Goal: Contribute content

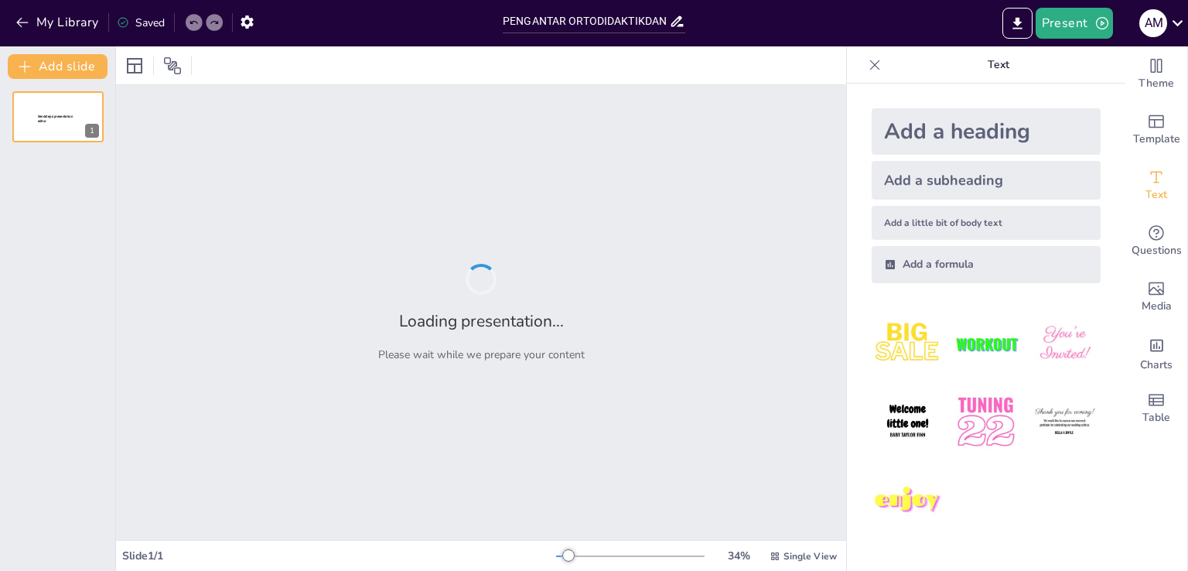
type input "PENGANTAR ORTODIDAKTIKDAN LEARNING DISSABILITY"
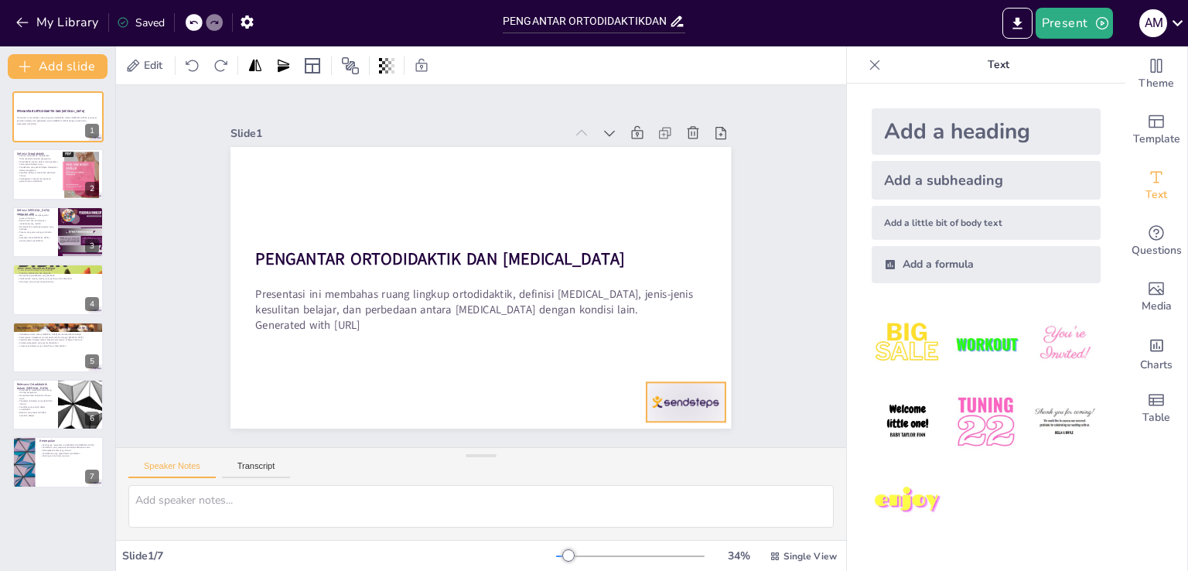
click at [391, 443] on div at bounding box center [367, 484] width 47 height 82
click at [599, 462] on icon at bounding box center [585, 475] width 26 height 26
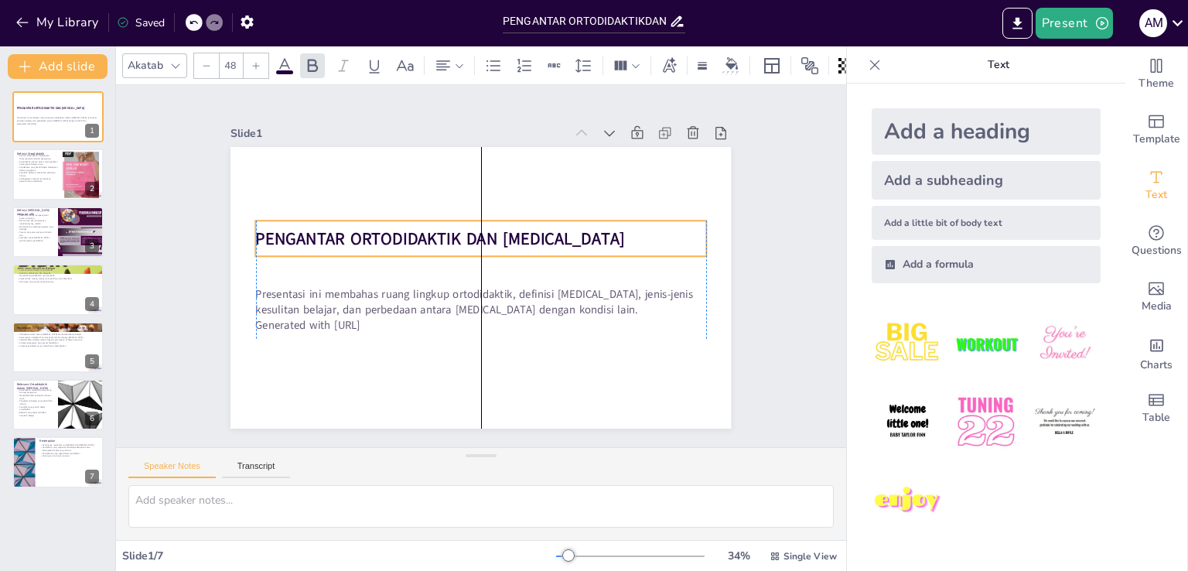
drag, startPoint x: 387, startPoint y: 254, endPoint x: 387, endPoint y: 234, distance: 20.1
click at [474, 234] on strong "PENGANTAR ORTODIDAKTIK DAN [MEDICAL_DATA]" at bounding box center [504, 223] width 61 height 370
click at [450, 66] on icon at bounding box center [443, 65] width 19 height 19
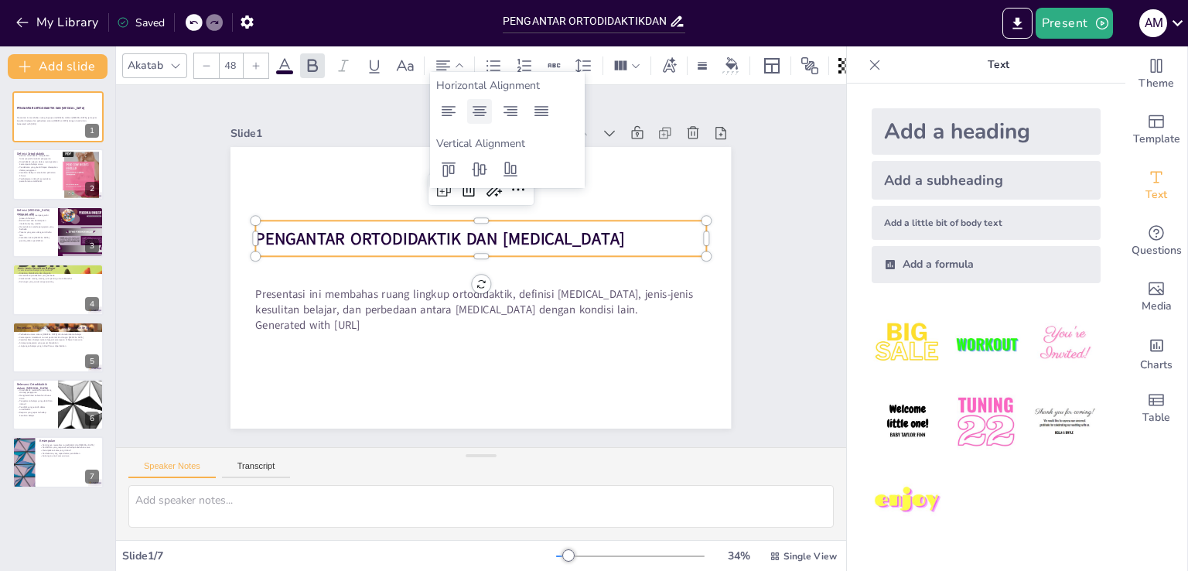
click at [488, 112] on icon at bounding box center [479, 111] width 19 height 19
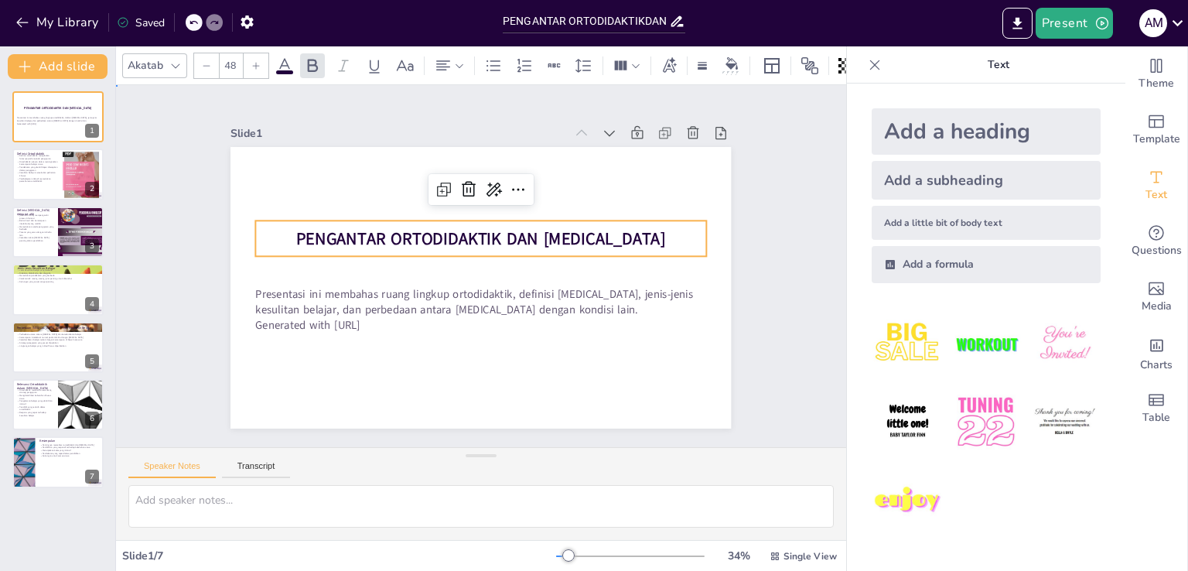
click at [673, 203] on div "Slide 1 PENGANTAR ORTODIDAKTIK DAN [MEDICAL_DATA] Presentasi ini membahas ruang…" at bounding box center [480, 266] width 384 height 618
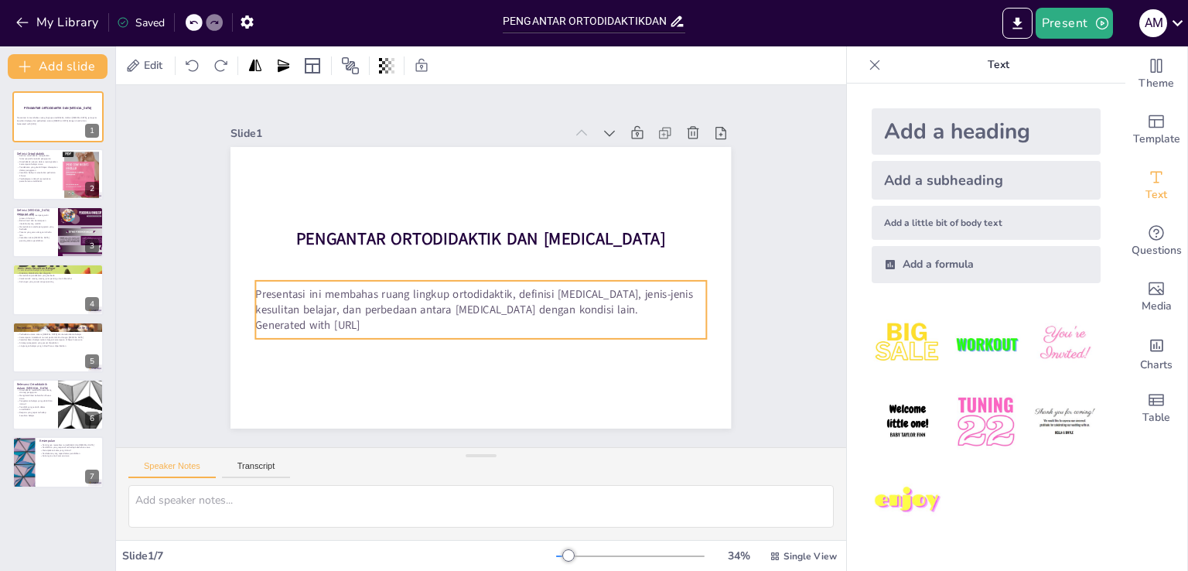
click at [577, 305] on p "Presentasi ini membahas ruang lingkup ortodidaktik, definisi [MEDICAL_DATA], je…" at bounding box center [466, 298] width 425 height 211
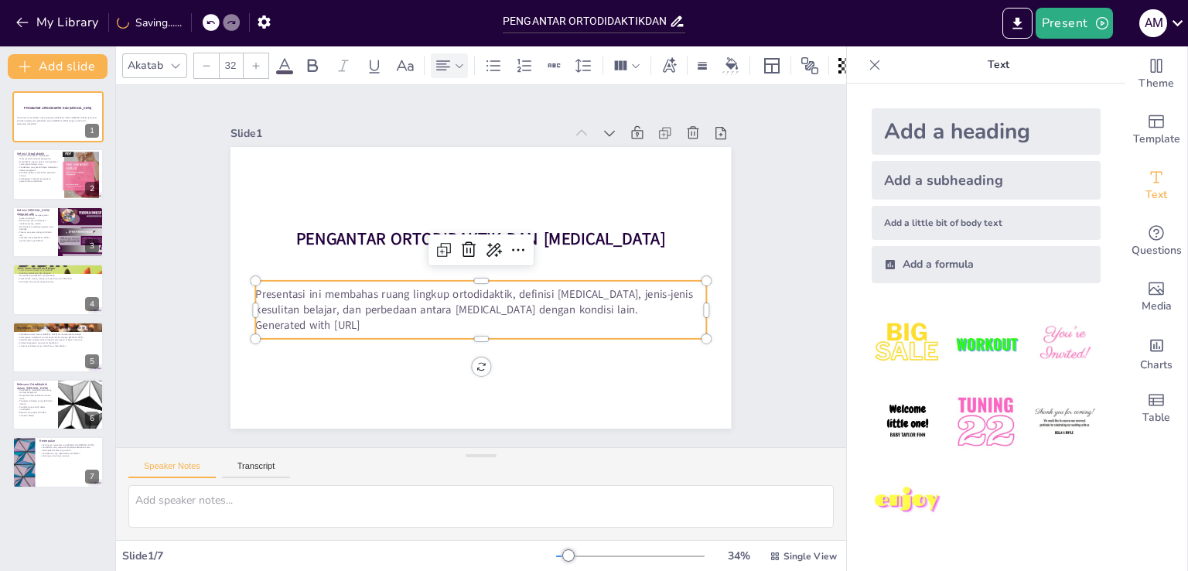
click at [445, 66] on icon at bounding box center [443, 65] width 19 height 19
click at [485, 106] on icon at bounding box center [480, 111] width 14 height 10
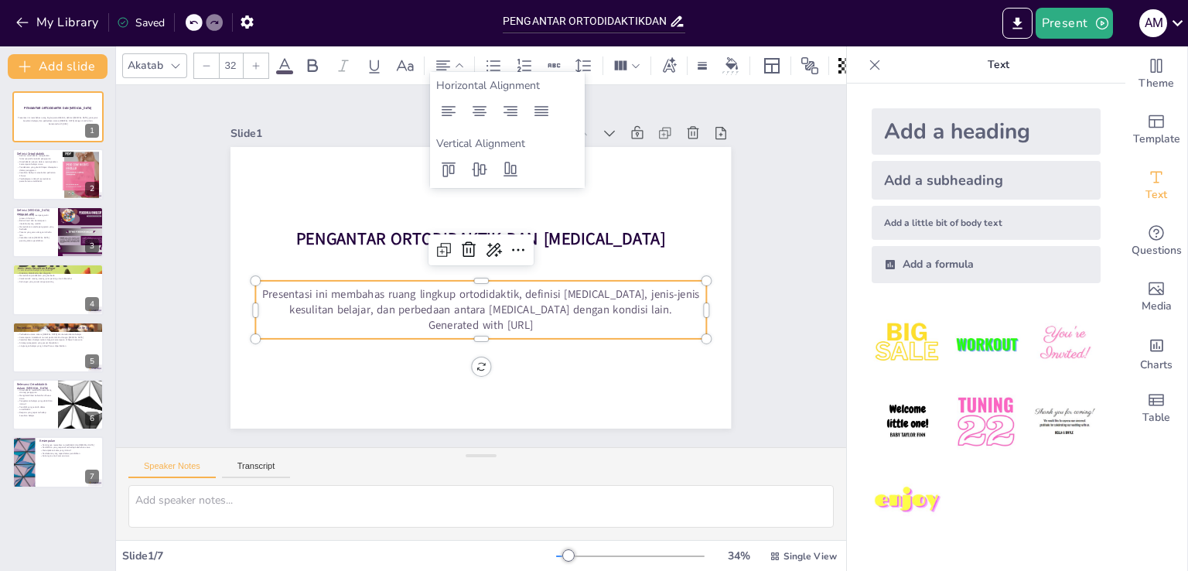
click at [810, 174] on div "Slide 1 PENGANTAR ORTODIDAKTIK DAN [MEDICAL_DATA] Presentasi ini membahas ruang…" at bounding box center [481, 265] width 806 height 569
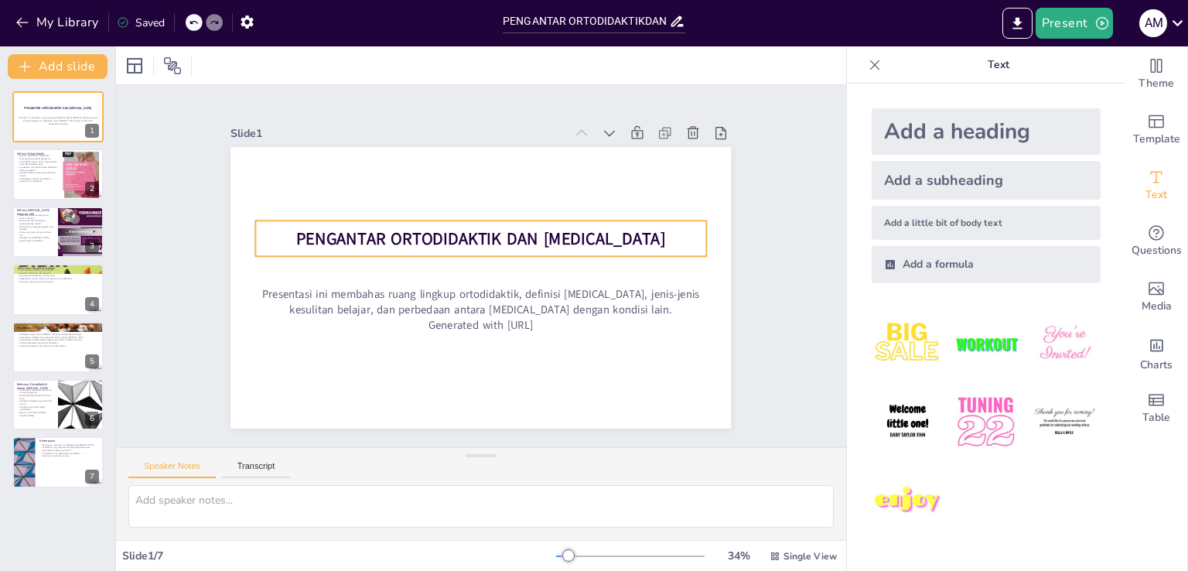
click at [607, 230] on strong "PENGANTAR ORTODIDAKTIK DAN [MEDICAL_DATA]" at bounding box center [505, 252] width 204 height 331
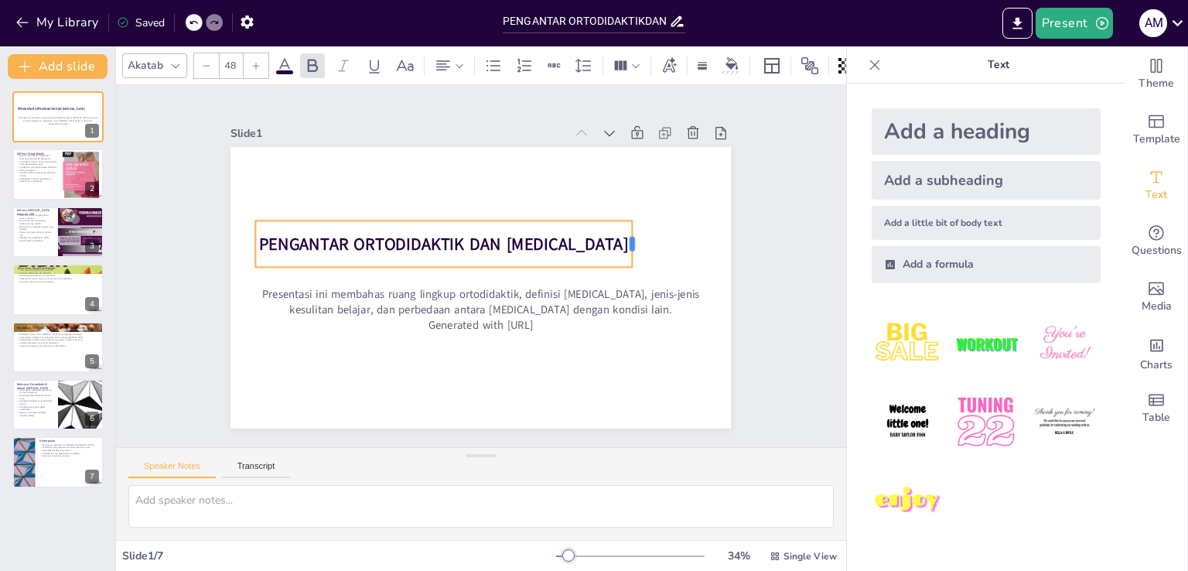
drag, startPoint x: 699, startPoint y: 232, endPoint x: 625, endPoint y: 240, distance: 74.6
click at [625, 333] on div at bounding box center [612, 354] width 40 height 43
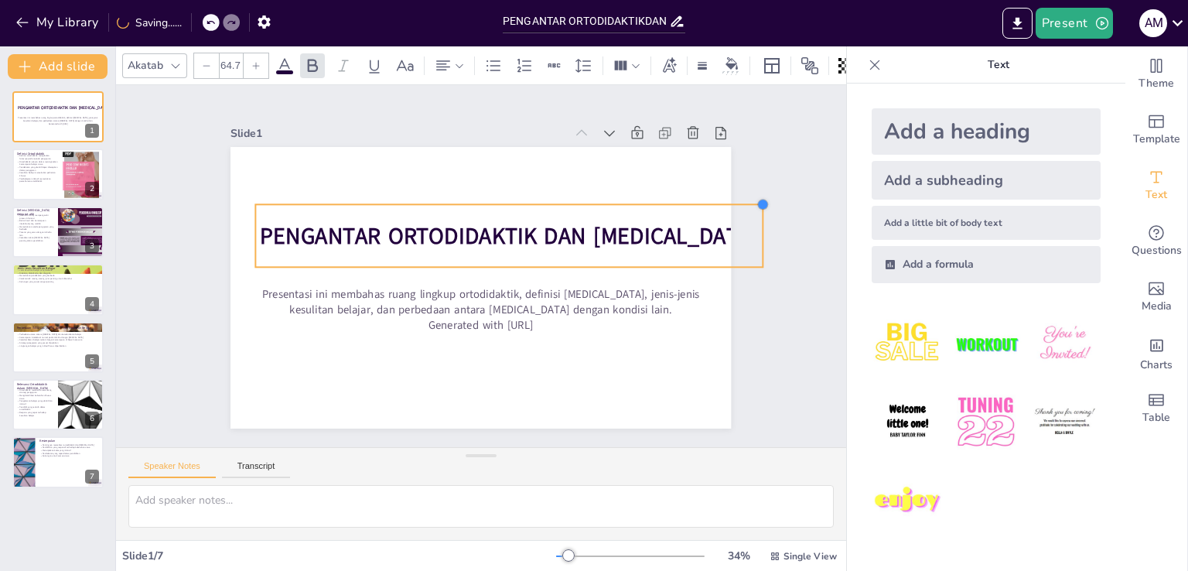
type input "65.5"
drag, startPoint x: 619, startPoint y: 210, endPoint x: 678, endPoint y: 193, distance: 61.2
click at [678, 193] on div "PENGANTAR ORTODIDAKTIK DAN [MEDICAL_DATA] Presentasi ini membahas ruang lingkup…" at bounding box center [465, 281] width 544 height 560
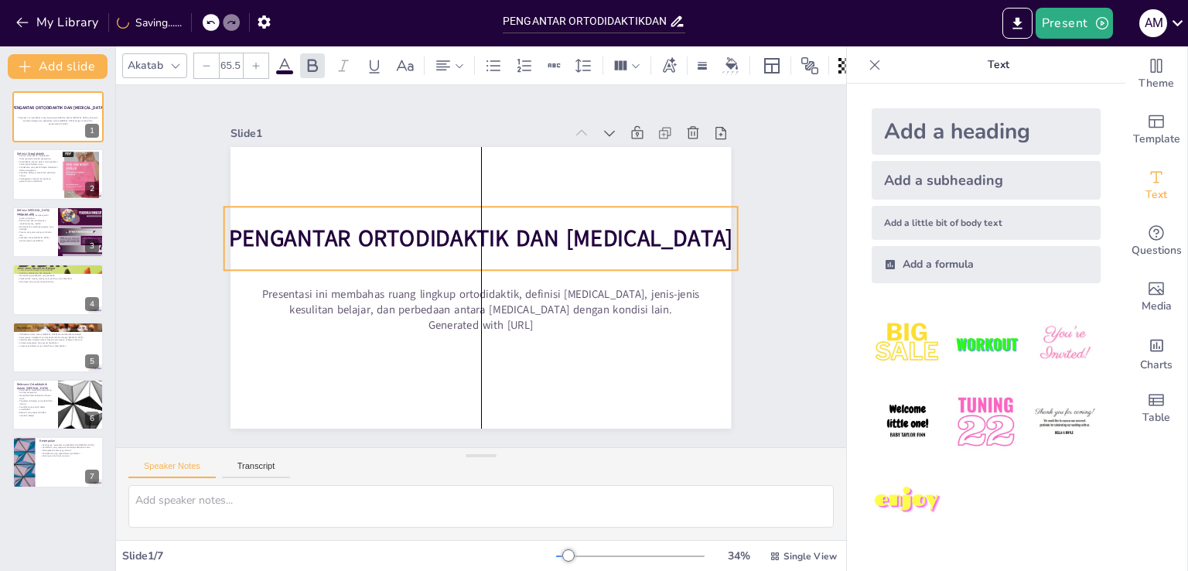
drag, startPoint x: 727, startPoint y: 224, endPoint x: 691, endPoint y: 226, distance: 36.4
click at [691, 226] on div "Slide 1 PENGANTAR ORTODIDAKTIK DAN [MEDICAL_DATA] Presentasi ini membahas ruang…" at bounding box center [481, 266] width 666 height 608
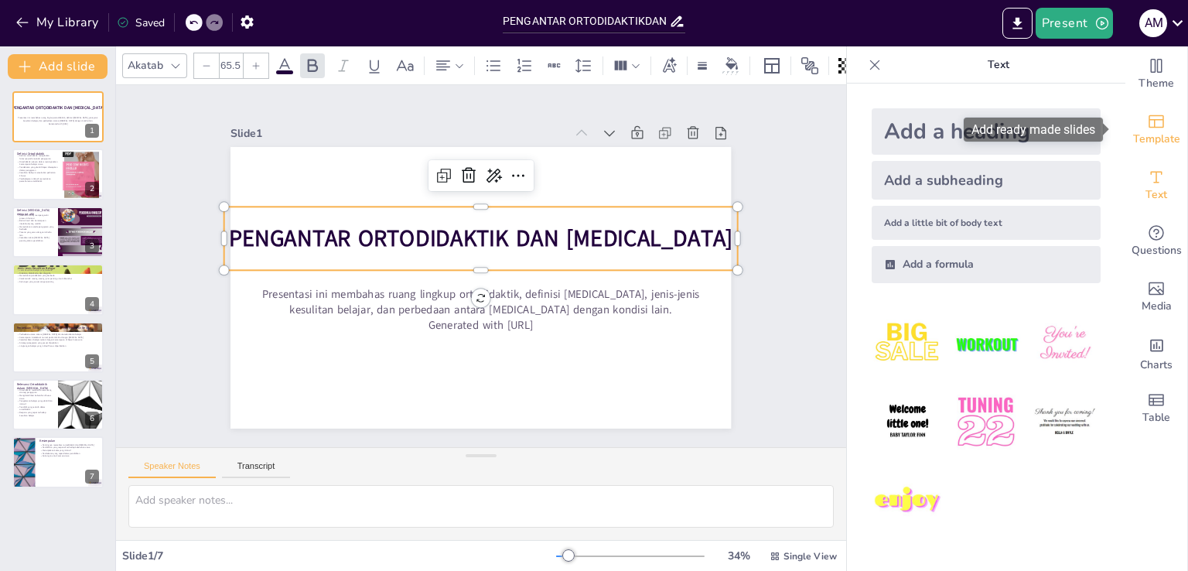
click at [1130, 128] on div "Template" at bounding box center [1156, 130] width 62 height 56
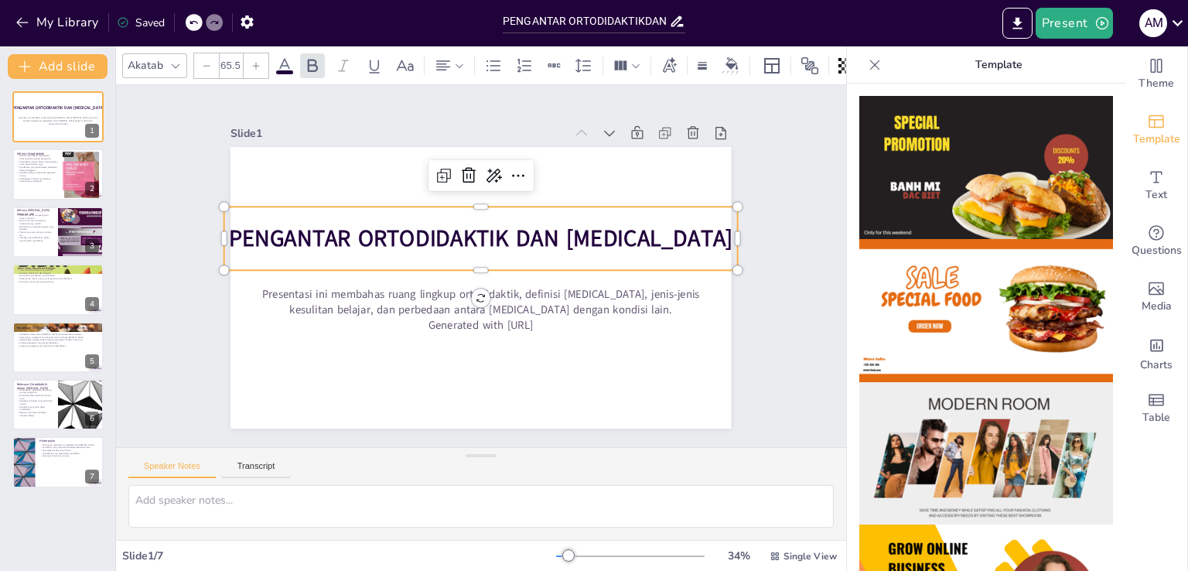
click at [794, 168] on div "Slide 1 PENGANTAR ORTODIDAKTIK DAN [MEDICAL_DATA] Presentasi ini membahas ruang…" at bounding box center [480, 266] width 627 height 814
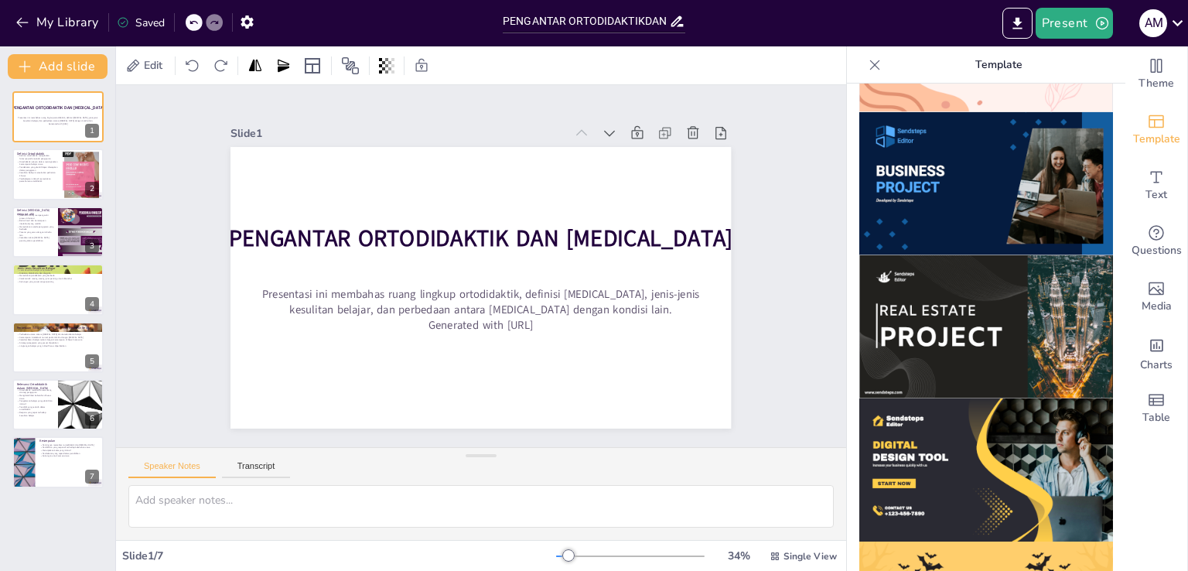
scroll to position [1243, 0]
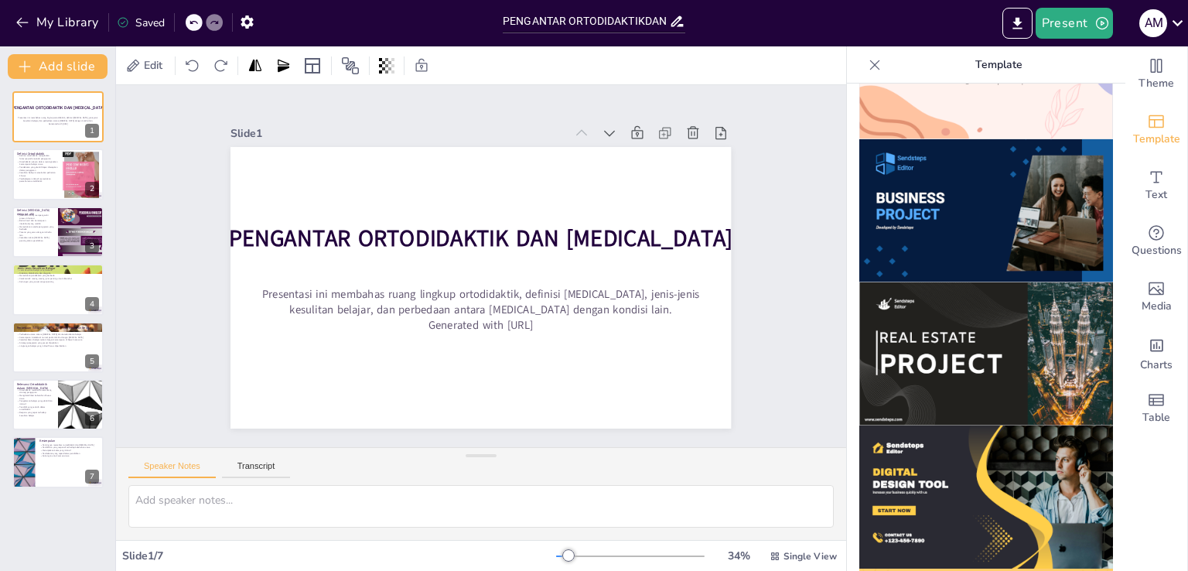
click at [940, 196] on img at bounding box center [986, 210] width 254 height 143
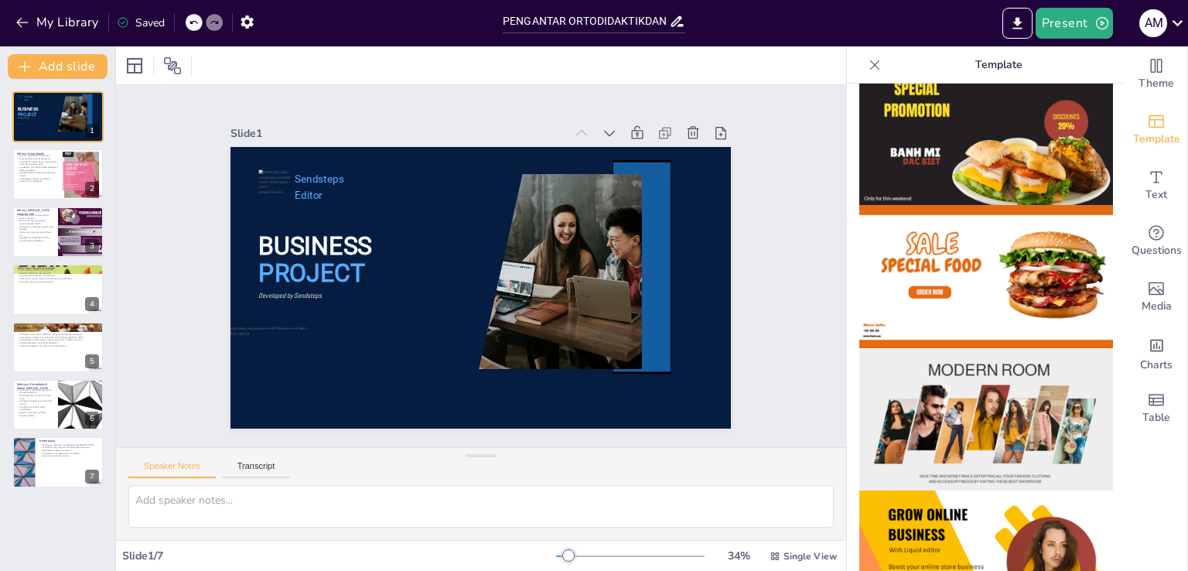
scroll to position [0, 0]
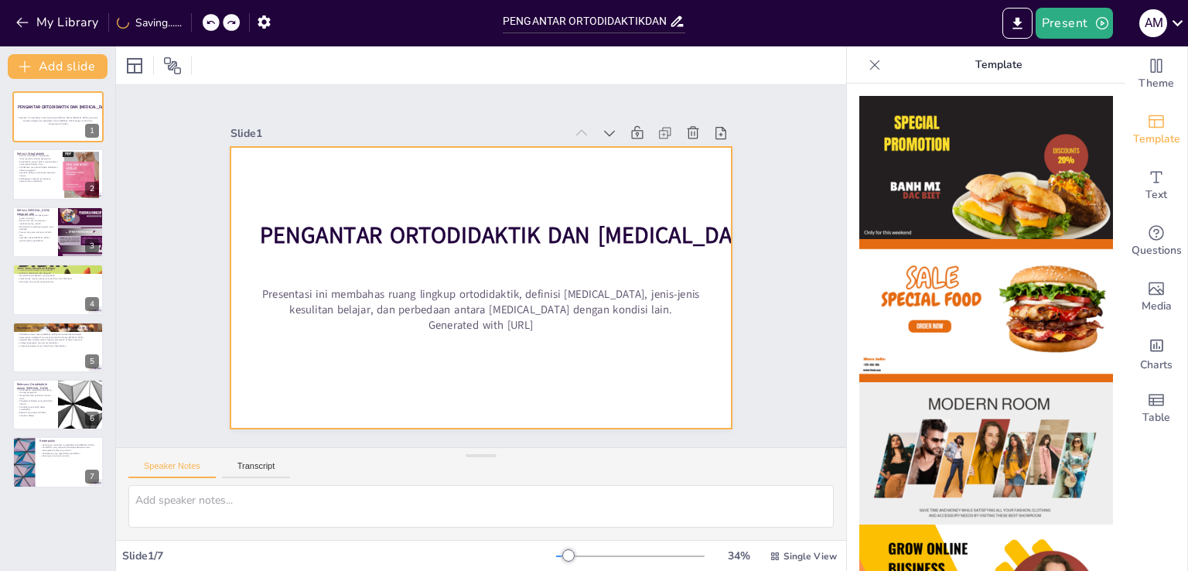
click at [374, 164] on div at bounding box center [464, 253] width 522 height 571
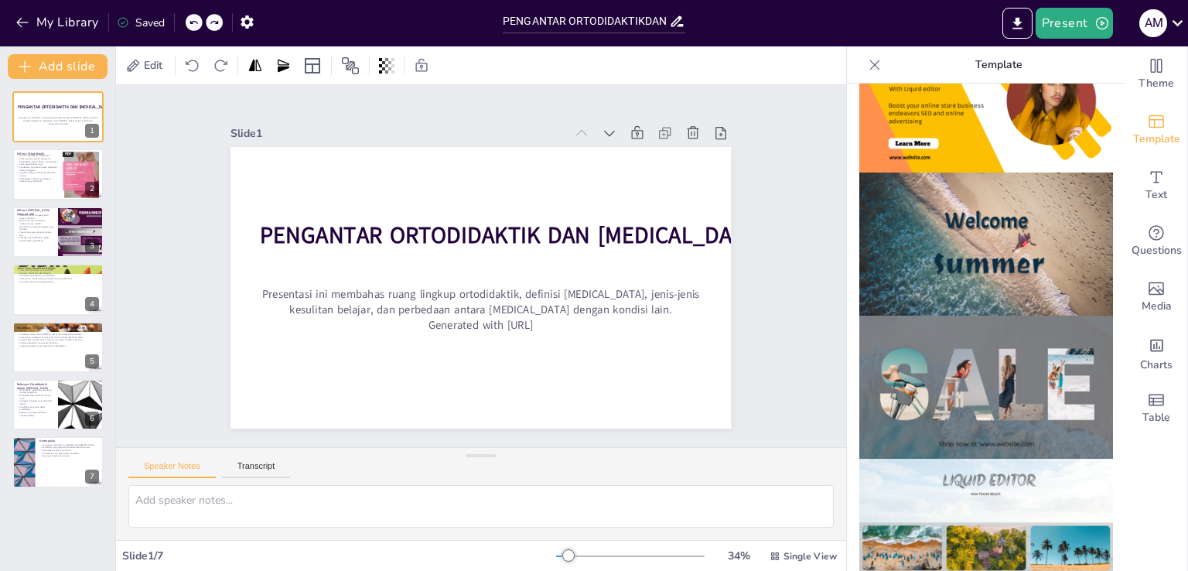
scroll to position [696, 0]
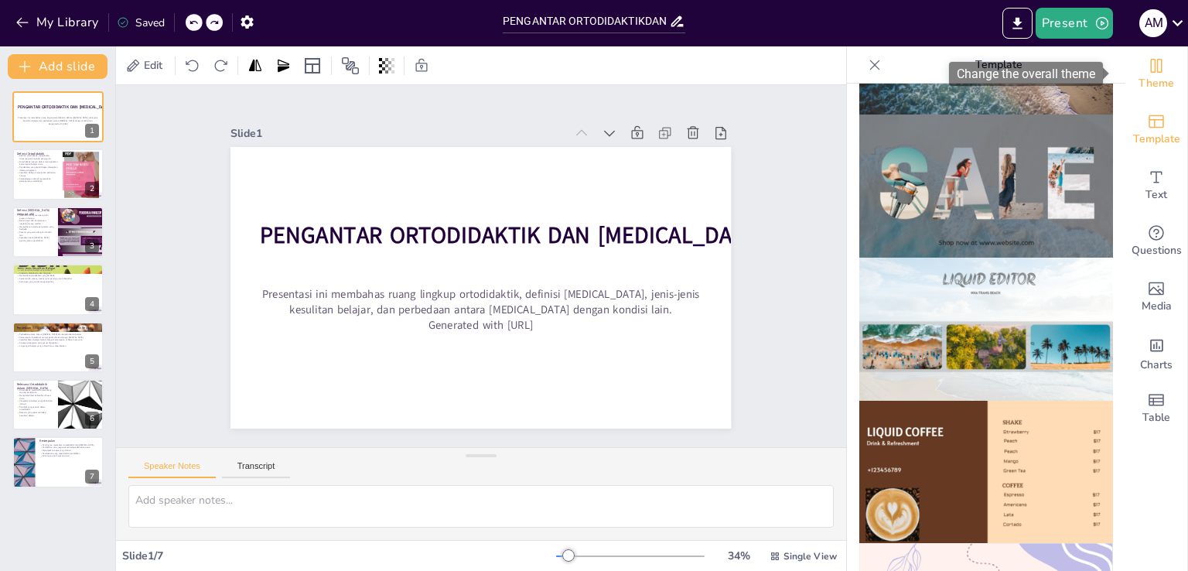
click at [1145, 75] on span "Theme" at bounding box center [1156, 83] width 36 height 17
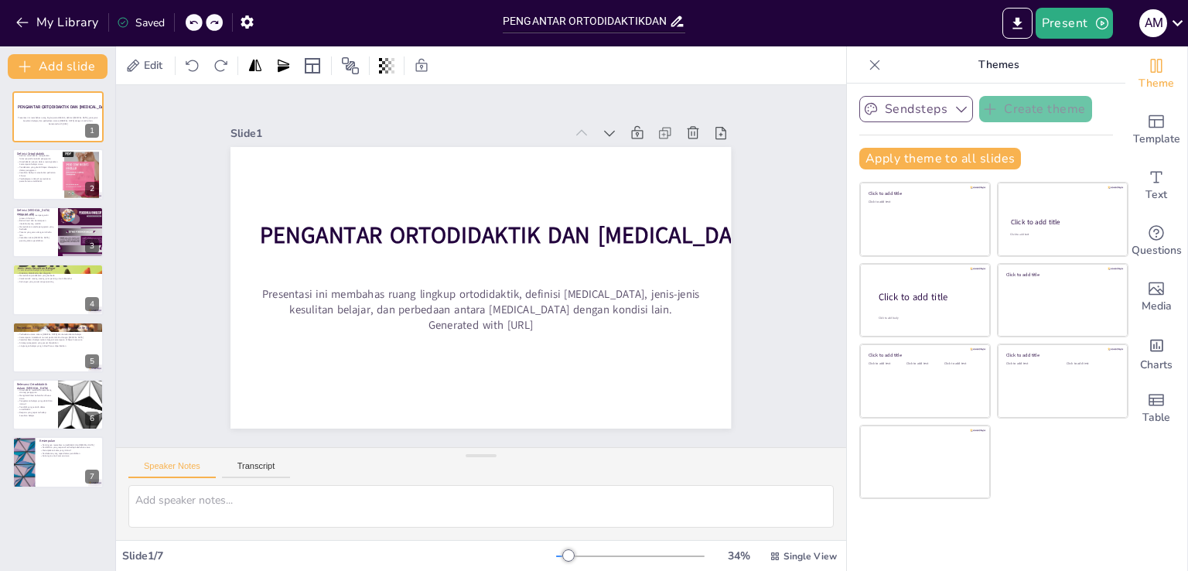
click at [954, 104] on icon "button" at bounding box center [961, 108] width 15 height 15
click at [1045, 132] on div "Sendsteps Create theme Apply theme to all slides Click to add title Click to ad…" at bounding box center [986, 139] width 254 height 86
click at [865, 106] on icon "button" at bounding box center [870, 108] width 15 height 15
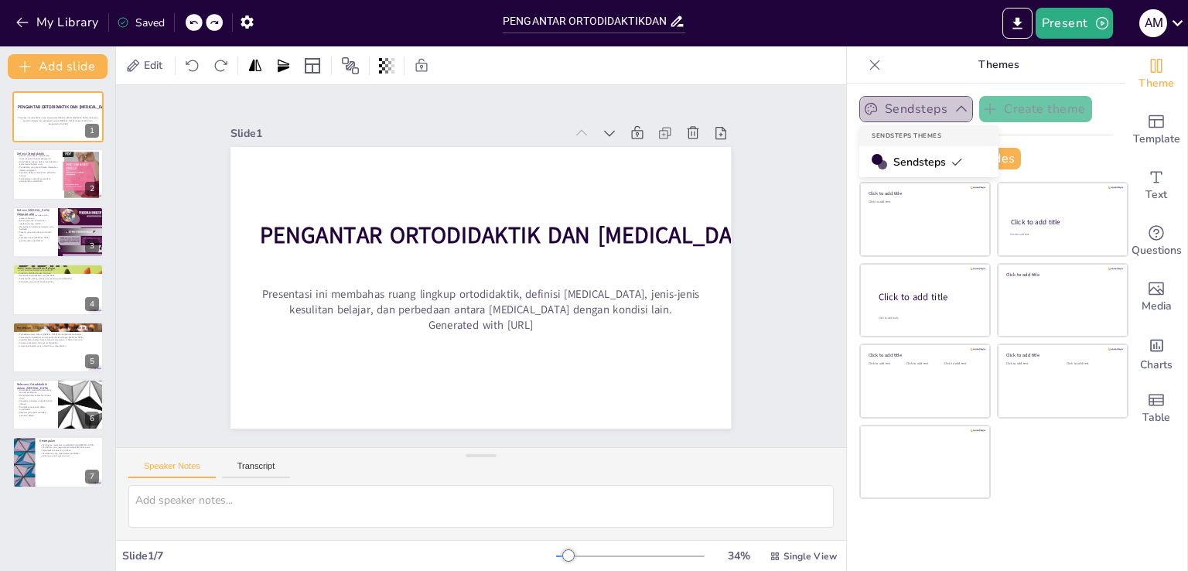
click at [939, 107] on button "Sendsteps" at bounding box center [916, 109] width 114 height 26
click at [940, 97] on button "Sendsteps" at bounding box center [916, 109] width 114 height 26
click at [950, 155] on span "Sendsteps" at bounding box center [928, 162] width 70 height 15
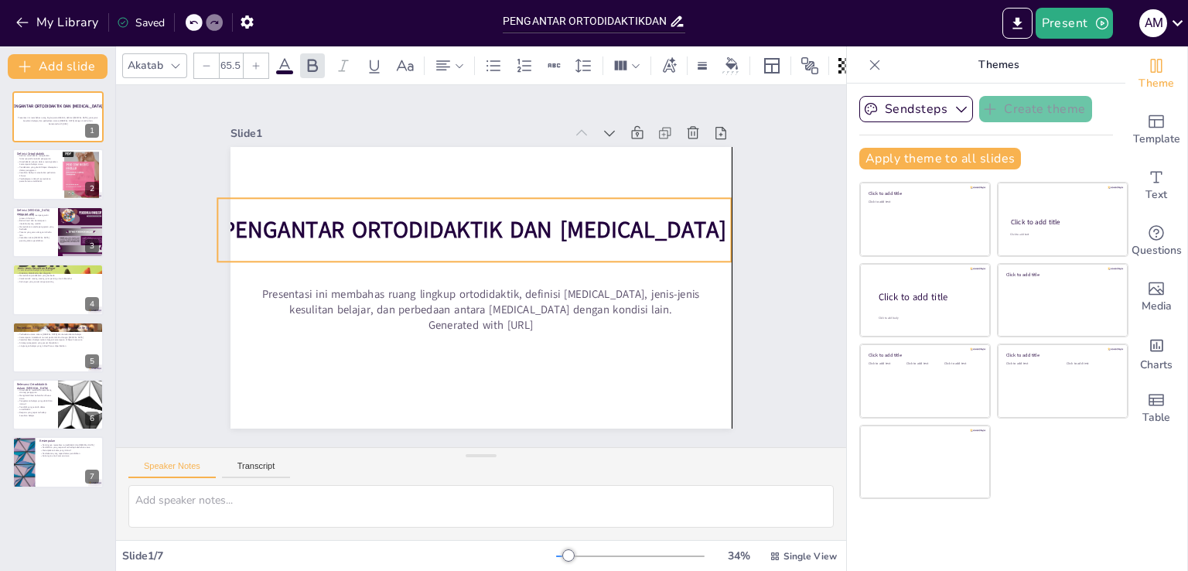
drag, startPoint x: 534, startPoint y: 230, endPoint x: 514, endPoint y: 200, distance: 35.8
click at [490, 224] on strong "PENGANTAR ORTODIDAKTIK DAN [MEDICAL_DATA]" at bounding box center [490, 231] width 473 height 234
drag, startPoint x: 727, startPoint y: 63, endPoint x: 739, endPoint y: 63, distance: 12.4
click at [728, 63] on icon at bounding box center [731, 63] width 12 height 12
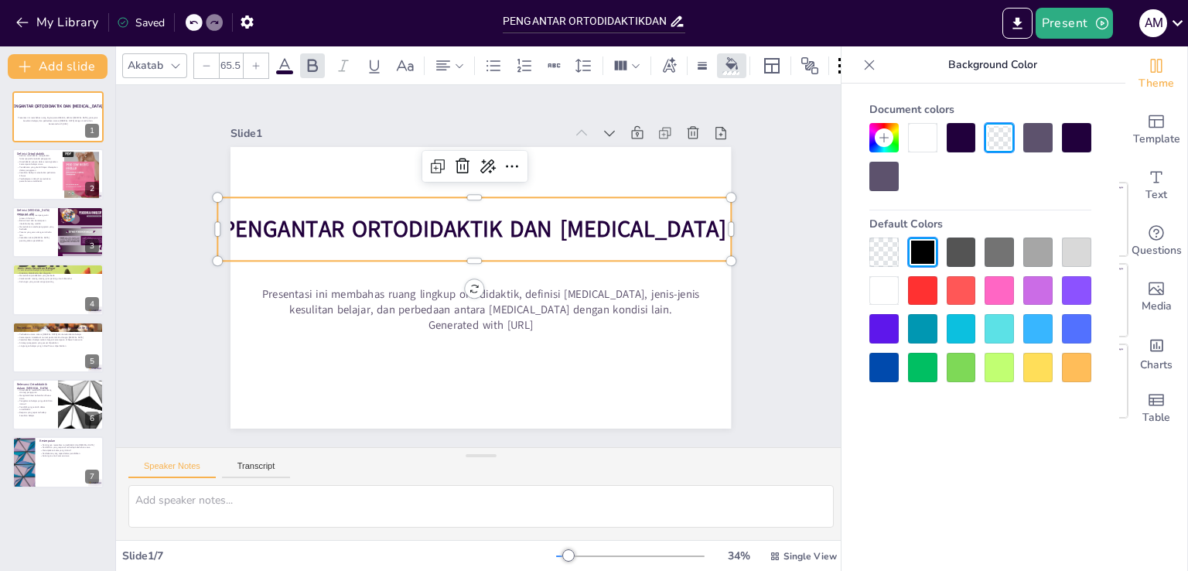
click at [965, 140] on div at bounding box center [961, 137] width 29 height 29
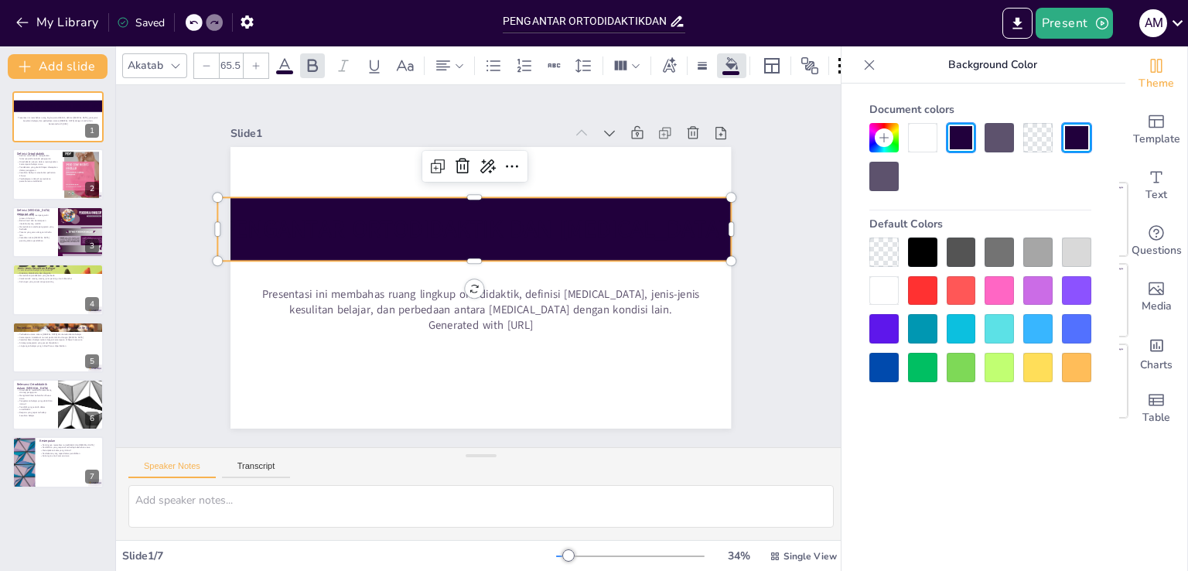
click at [965, 140] on div at bounding box center [961, 137] width 29 height 29
click at [726, 187] on div "Slide 1 PENGANTAR ORTODIDAKTIK DAN [MEDICAL_DATA] Presentasi ini membahas ruang…" at bounding box center [481, 266] width 490 height 659
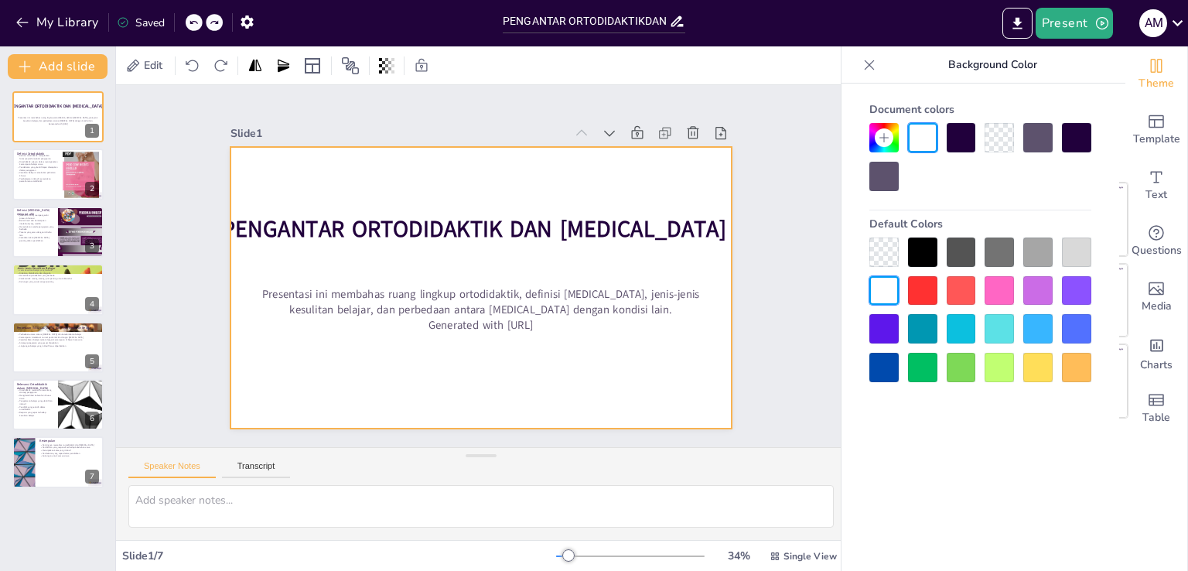
click at [674, 182] on div at bounding box center [478, 287] width 527 height 332
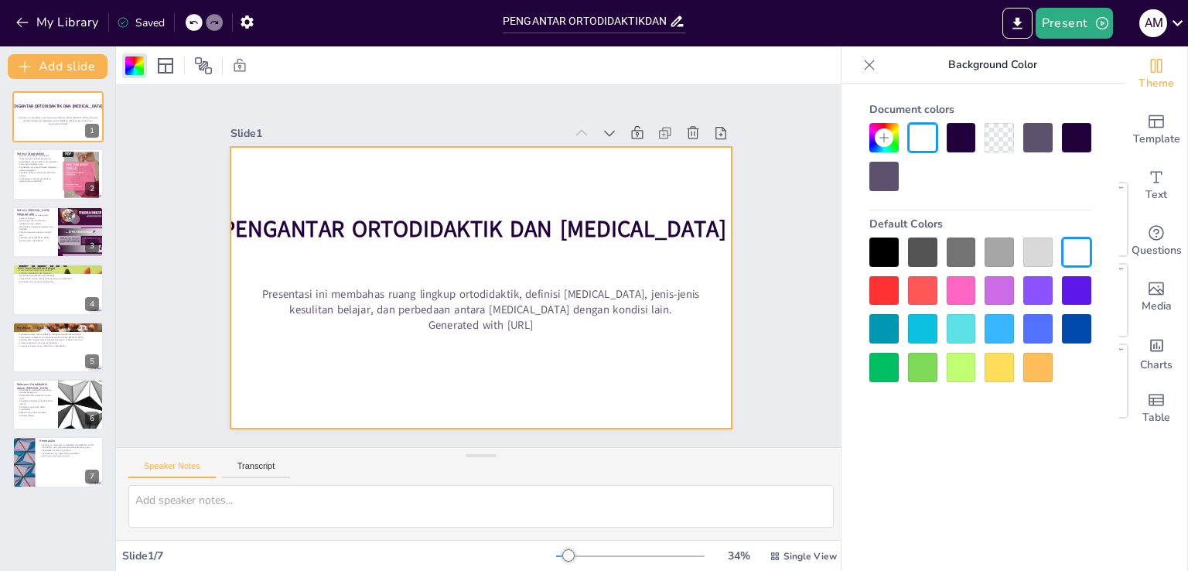
click at [993, 244] on div at bounding box center [999, 251] width 29 height 29
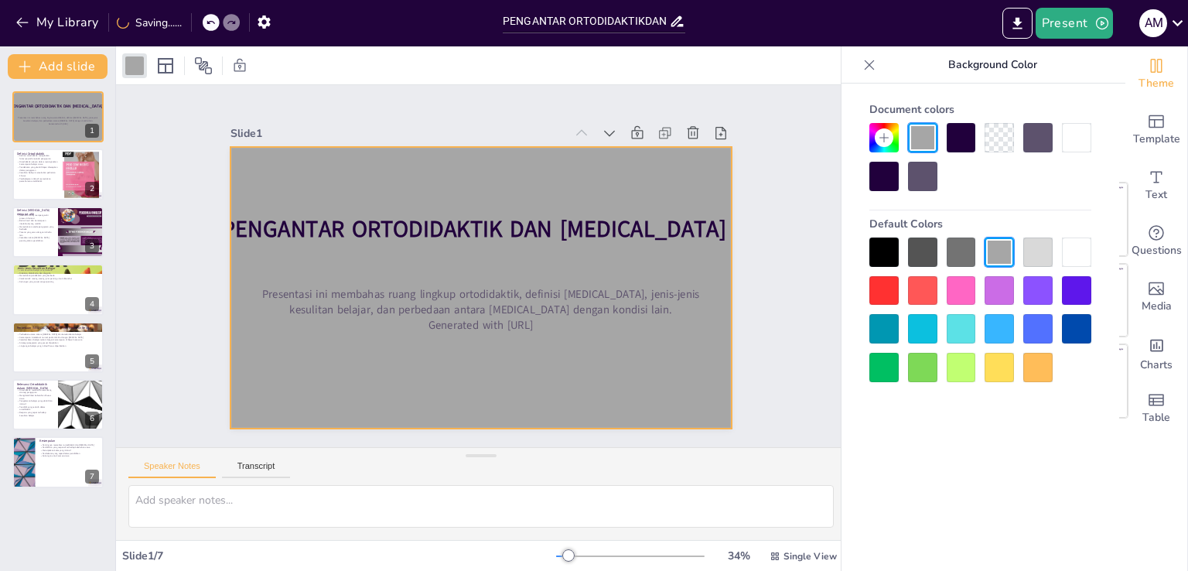
click at [959, 290] on div at bounding box center [961, 290] width 29 height 29
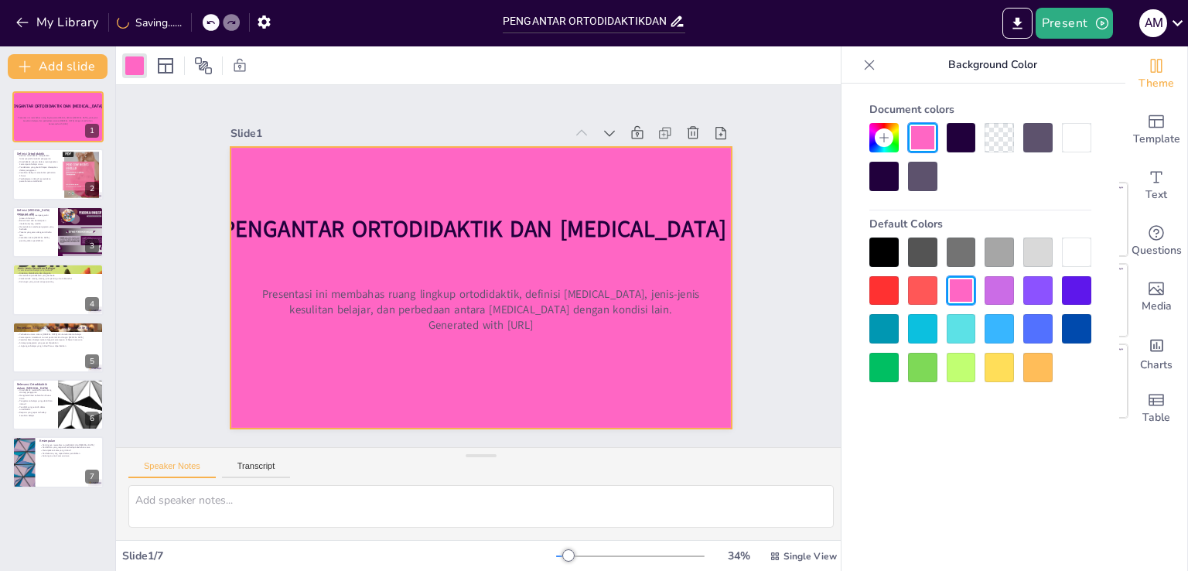
click at [996, 330] on div at bounding box center [999, 328] width 29 height 29
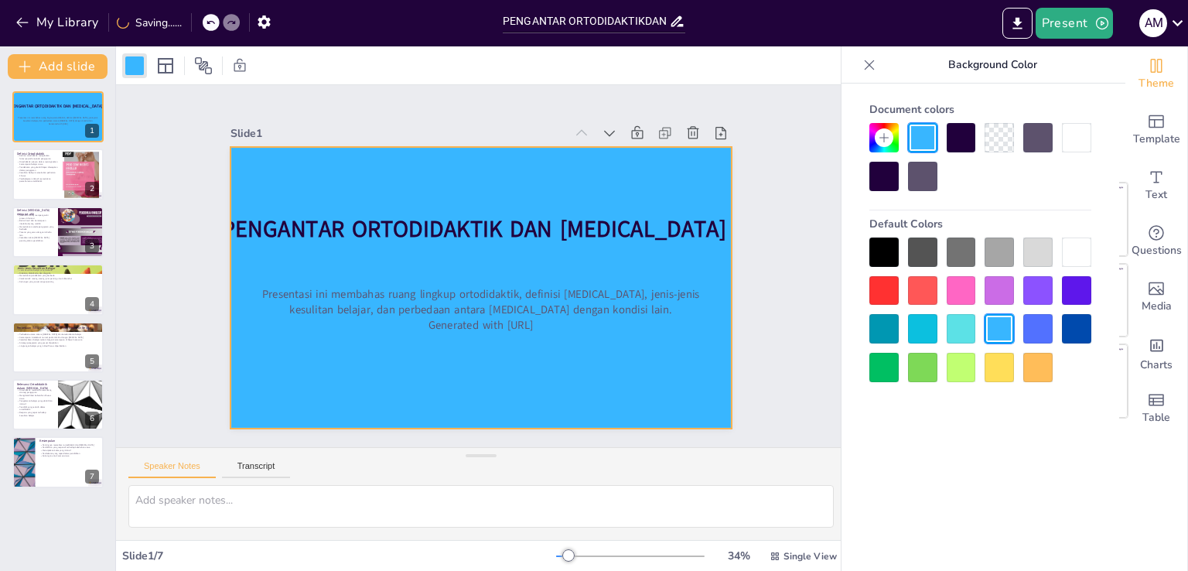
click at [972, 332] on div at bounding box center [961, 328] width 29 height 29
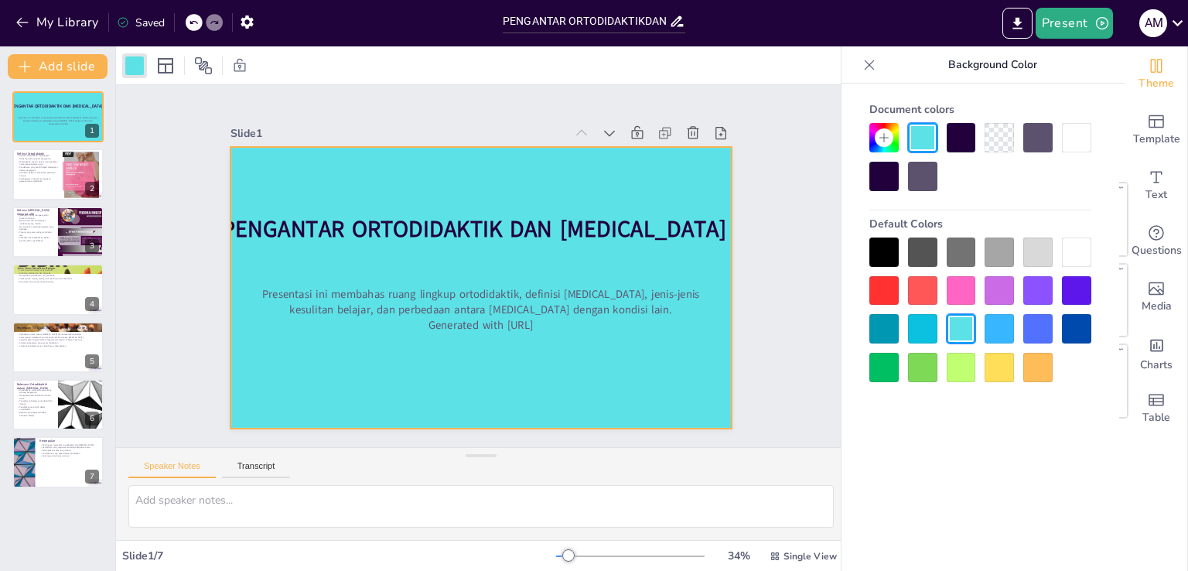
click at [1045, 254] on div at bounding box center [1037, 251] width 29 height 29
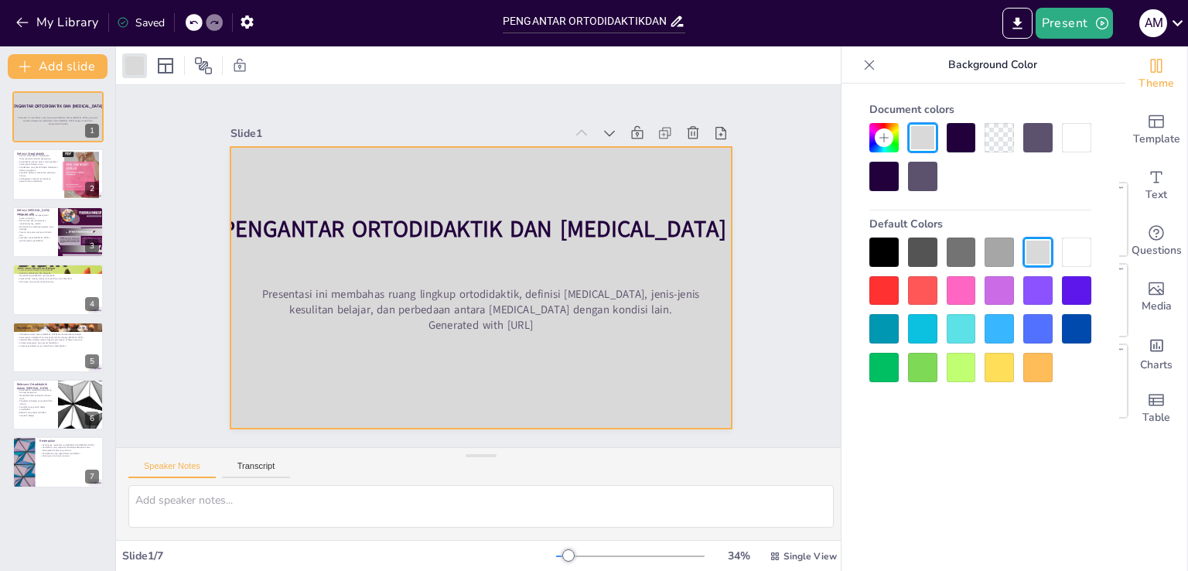
click at [1008, 253] on div at bounding box center [999, 251] width 29 height 29
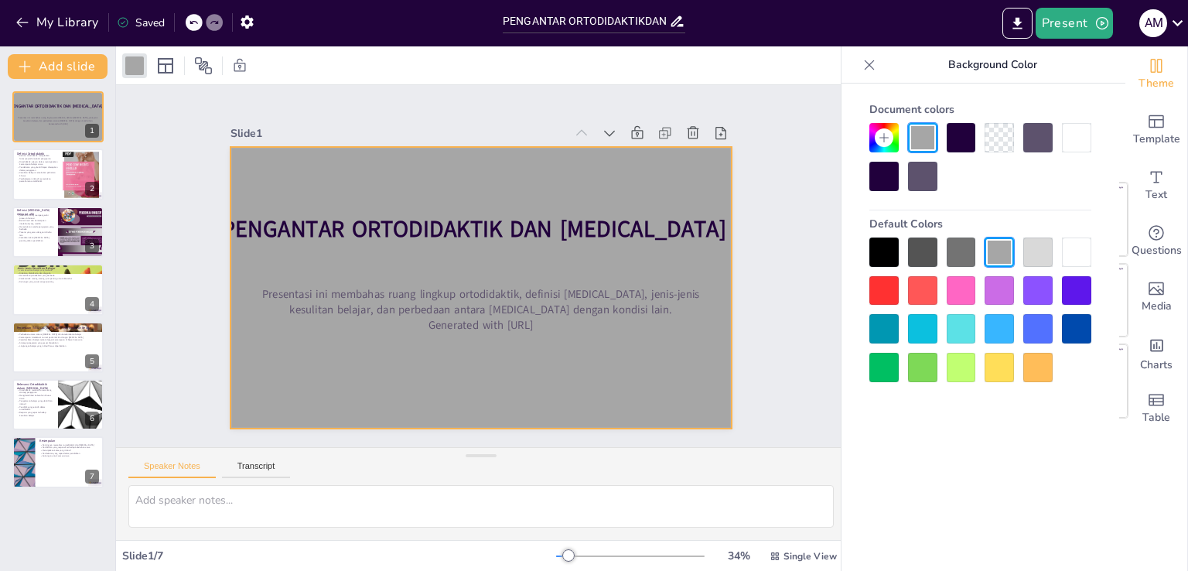
click at [1034, 250] on div at bounding box center [1037, 251] width 29 height 29
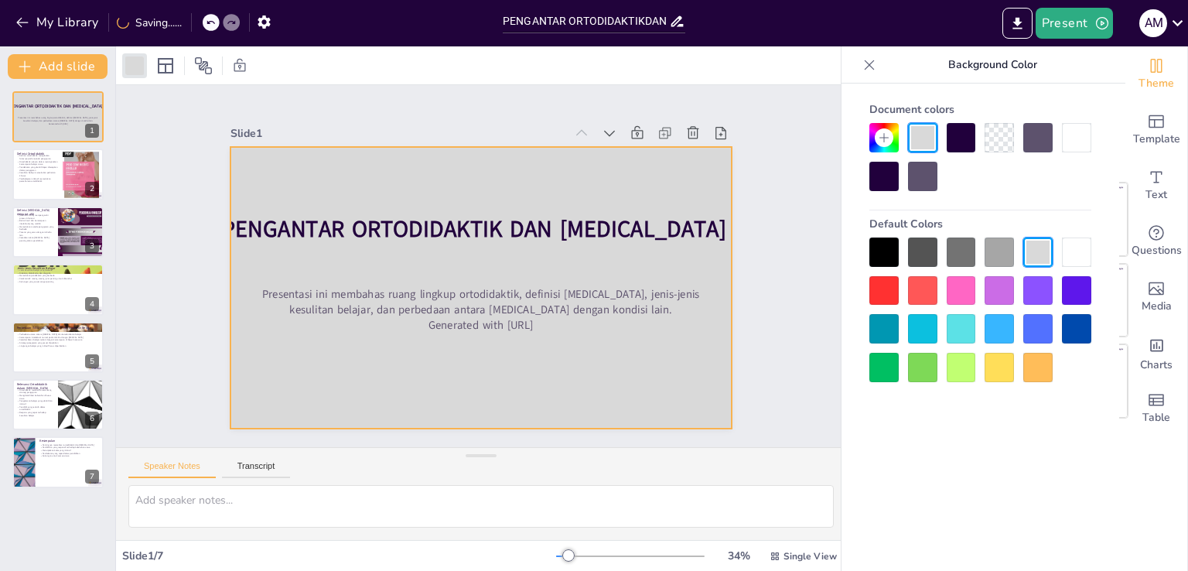
click at [1012, 250] on div at bounding box center [999, 251] width 29 height 29
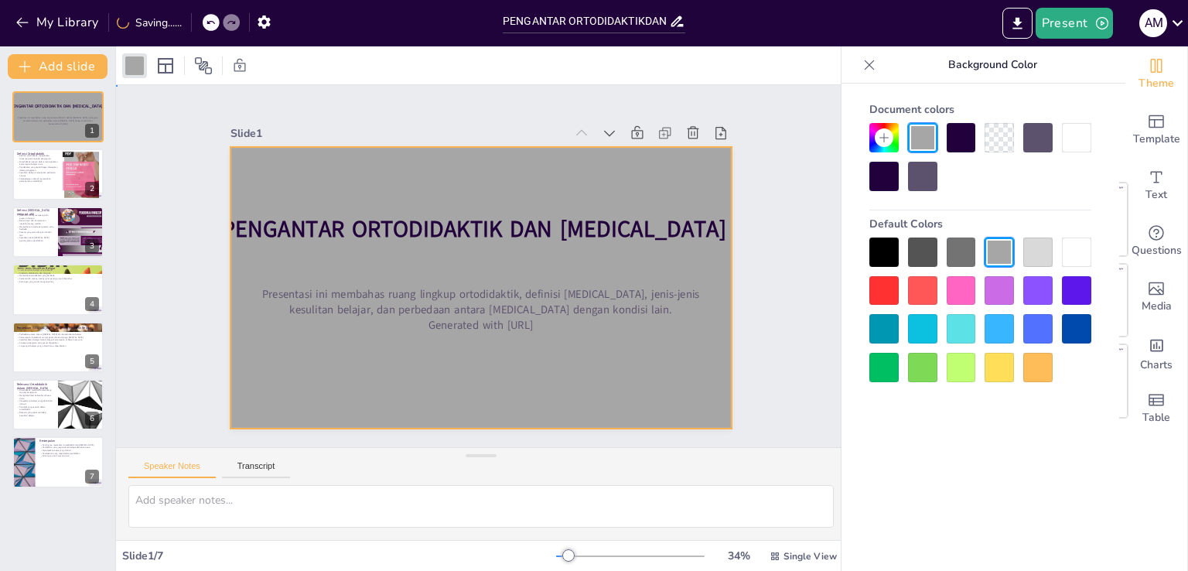
click at [790, 251] on div "Slide 1 PENGANTAR ORTODIDAKTIK DAN [MEDICAL_DATA] Presentasi ini membahas ruang…" at bounding box center [481, 266] width 678 height 814
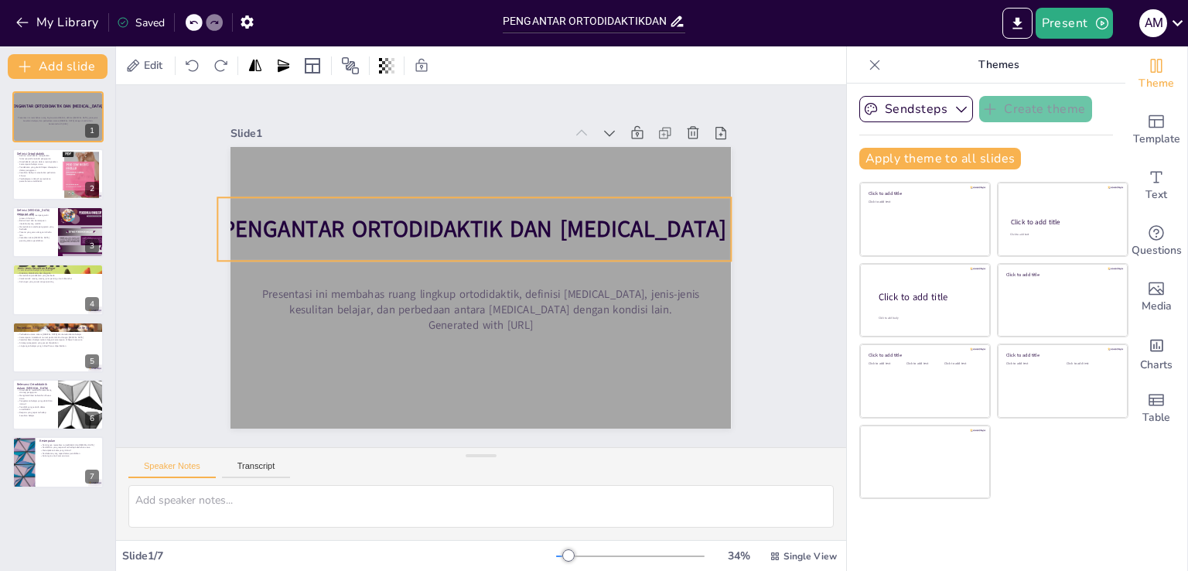
click at [557, 204] on strong "PENGANTAR ORTODIDAKTIK DAN [MEDICAL_DATA]" at bounding box center [518, 268] width 135 height 500
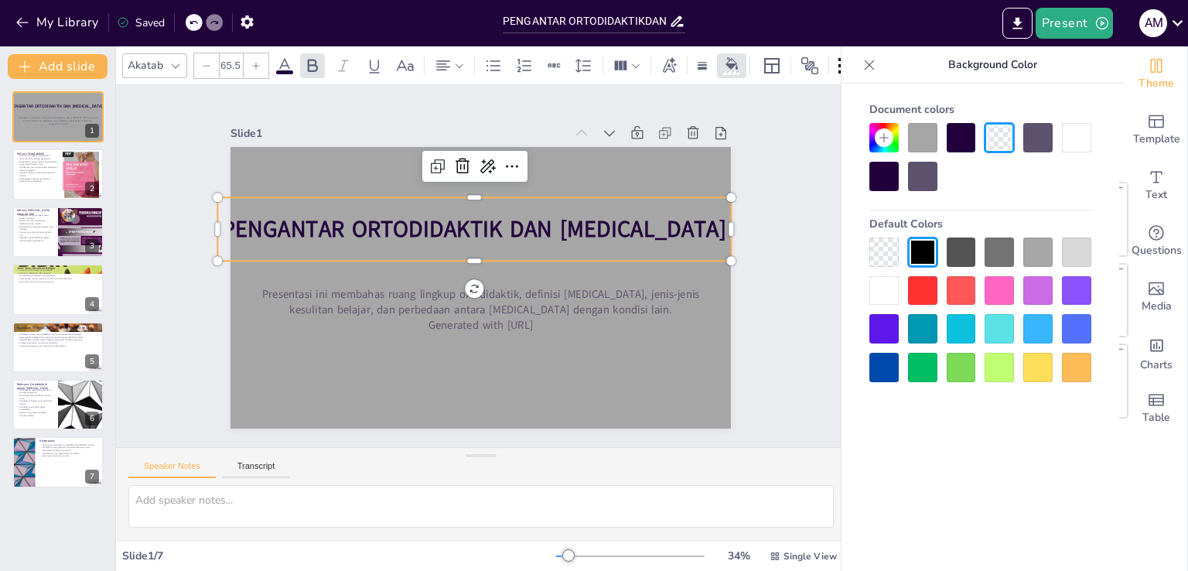
click at [179, 60] on icon at bounding box center [175, 66] width 12 height 12
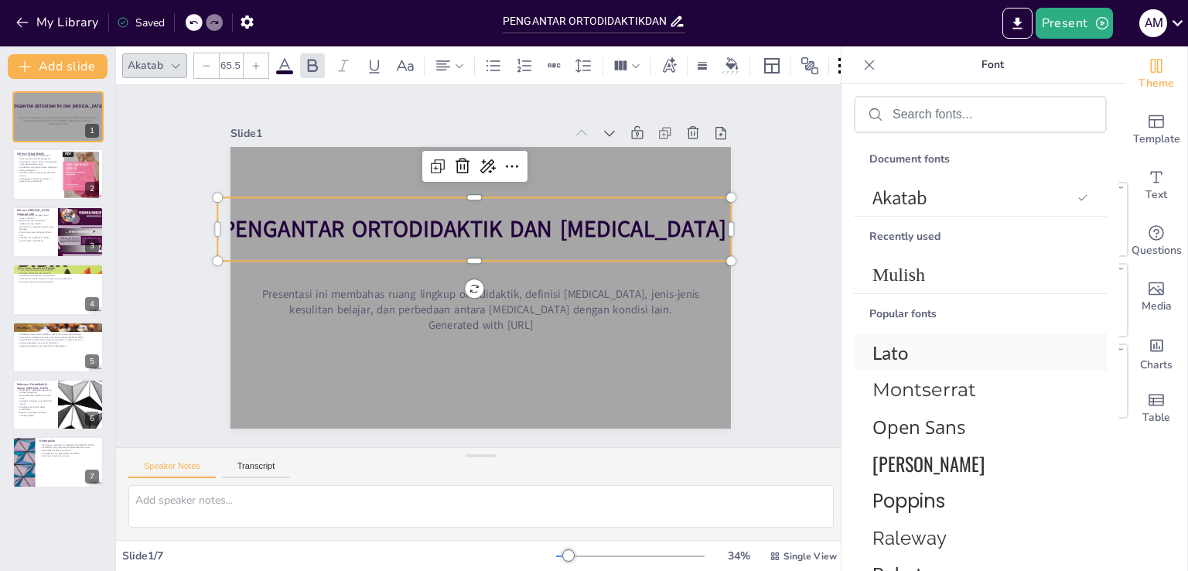
drag, startPoint x: 915, startPoint y: 460, endPoint x: 923, endPoint y: 431, distance: 30.6
click at [918, 457] on span "[PERSON_NAME]" at bounding box center [977, 463] width 210 height 28
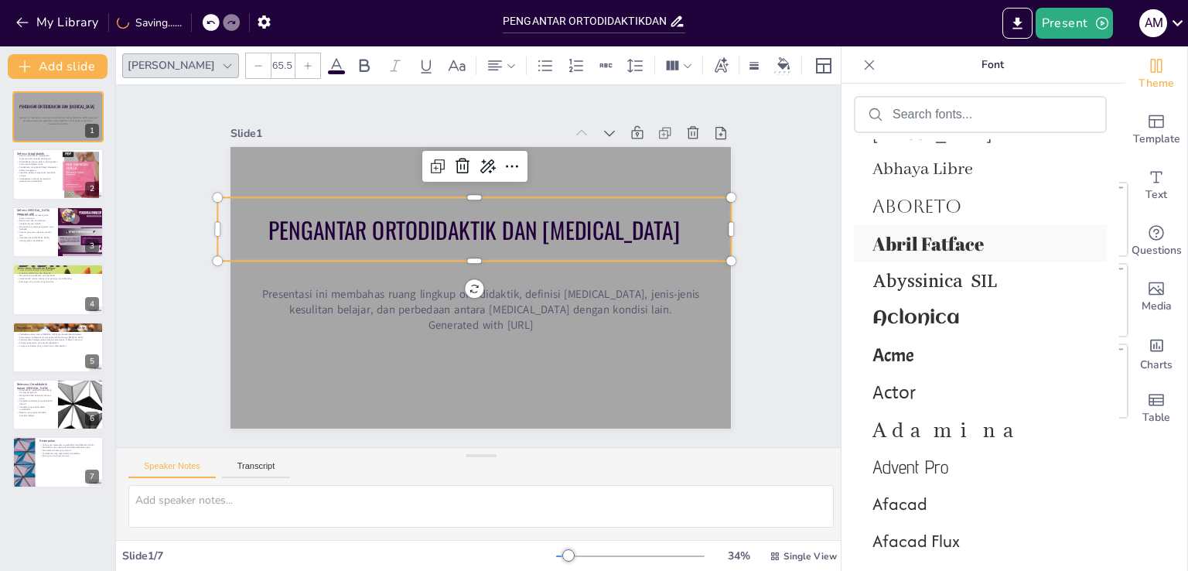
click at [909, 256] on span "Abril Fatface" at bounding box center [977, 243] width 210 height 25
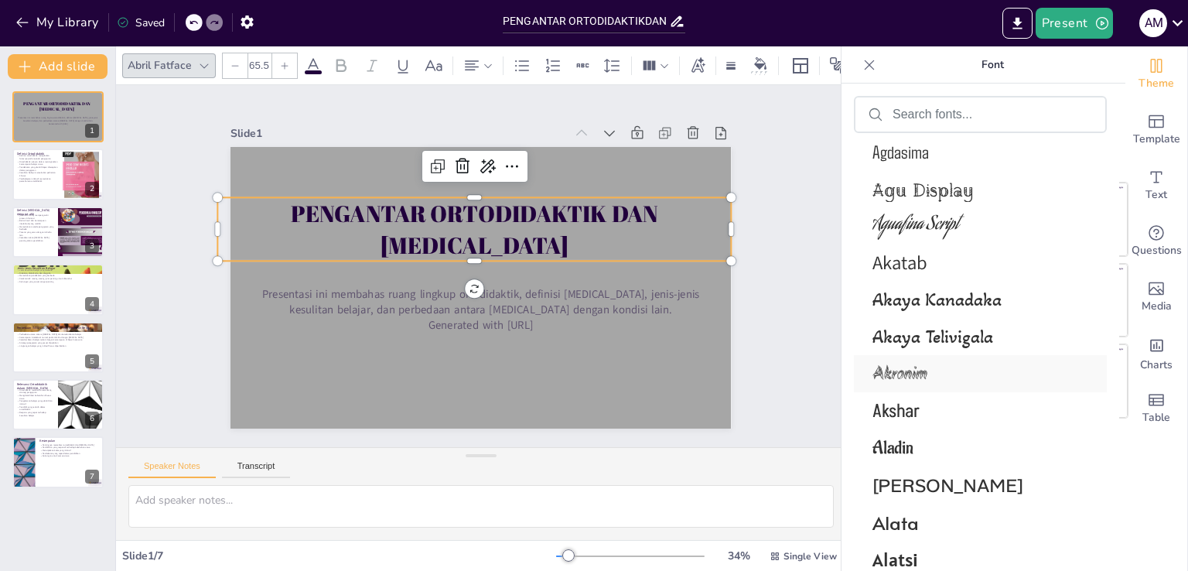
click at [935, 376] on span "Akronim" at bounding box center [977, 373] width 210 height 27
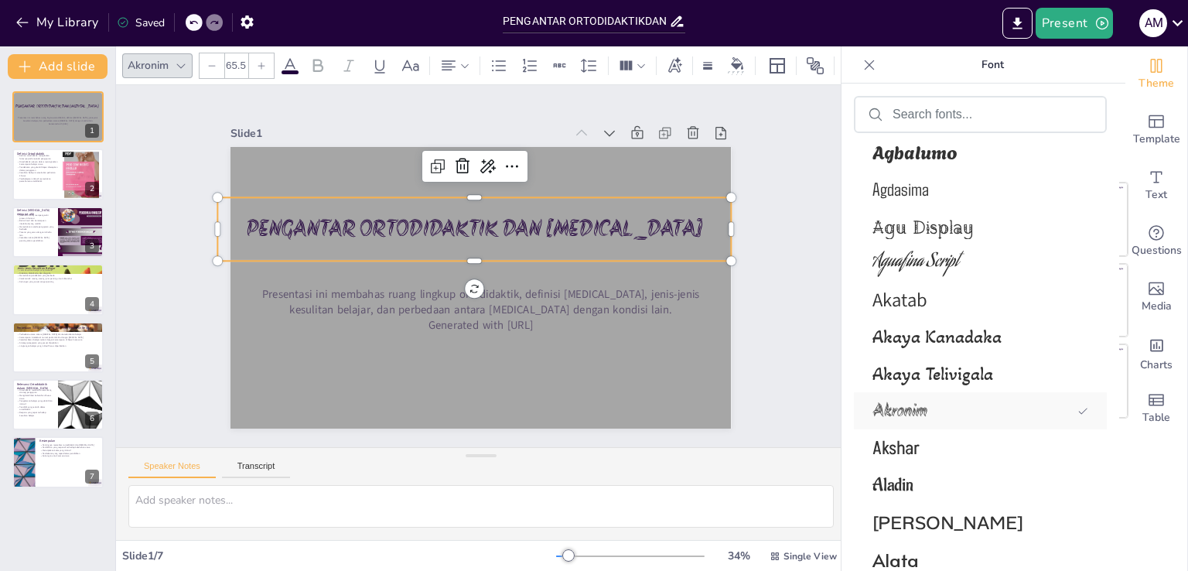
scroll to position [1312, 0]
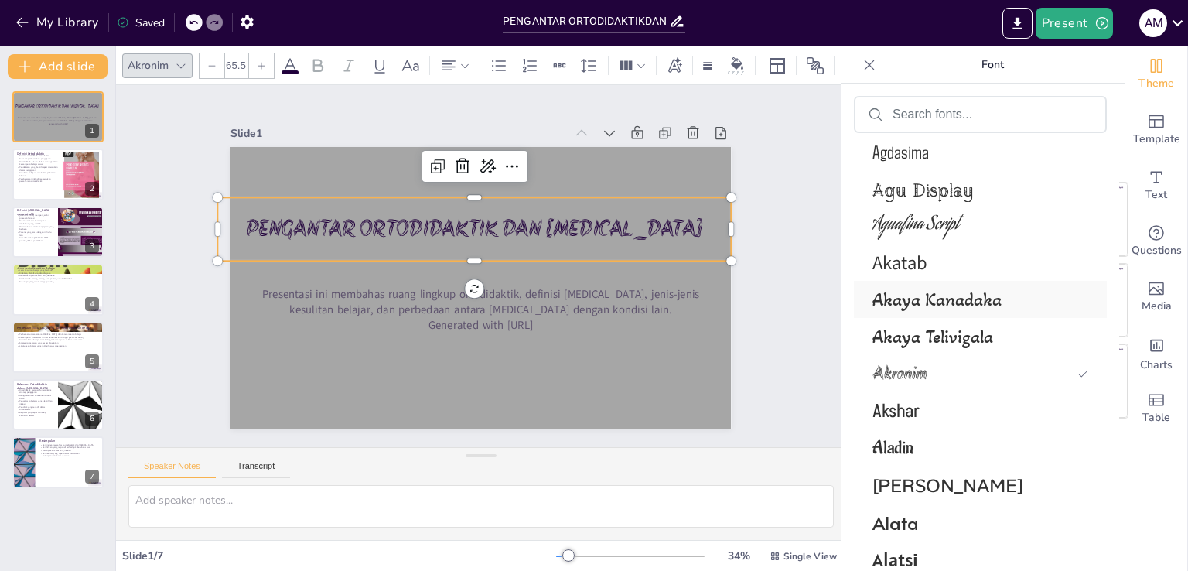
click at [919, 312] on div "Akaya Kanadaka" at bounding box center [980, 299] width 253 height 37
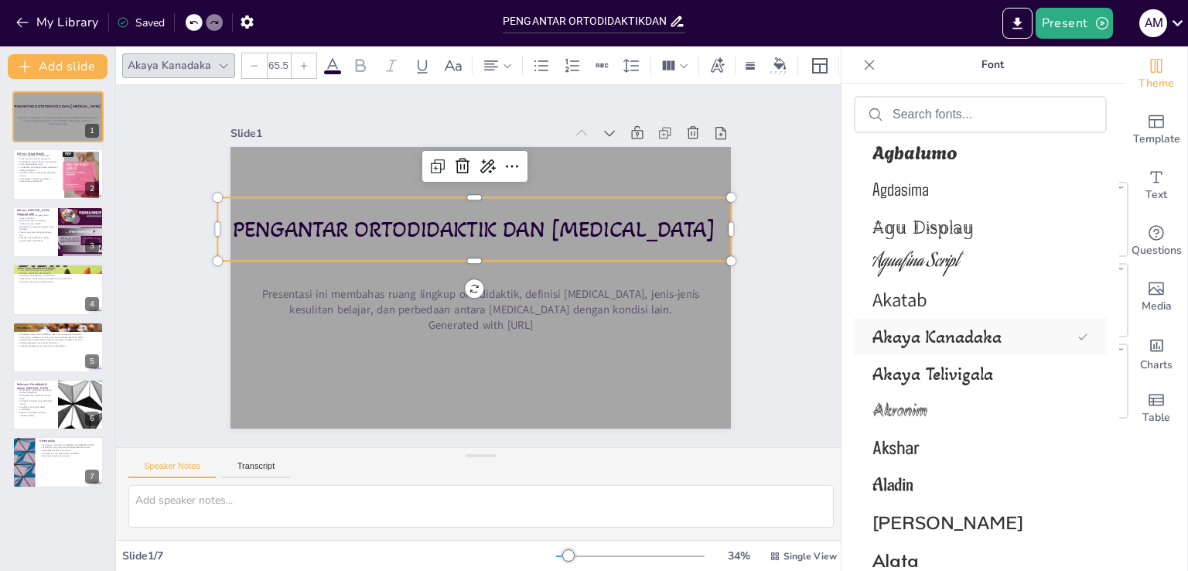
scroll to position [1349, 0]
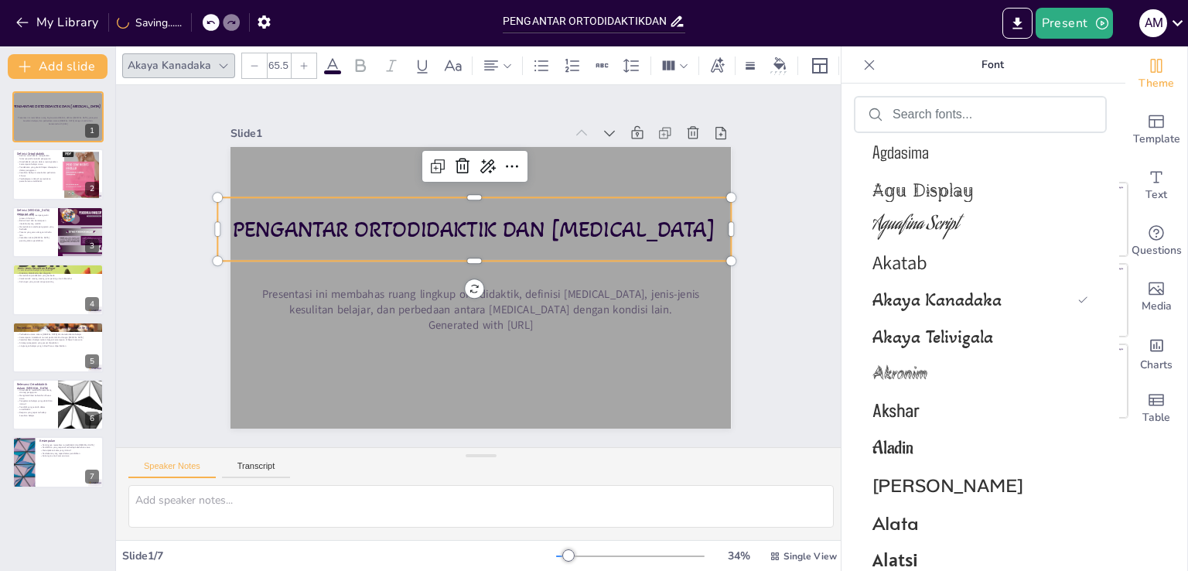
click at [847, 302] on div "Sendsteps Create theme Apply theme to all slides Click to add title Click to ad…" at bounding box center [986, 327] width 278 height 487
click at [787, 266] on div "Slide 1 PENGANTAR ORTODIDAKTIK DAN [MEDICAL_DATA] Presentasi ini membahas ruang…" at bounding box center [481, 265] width 806 height 569
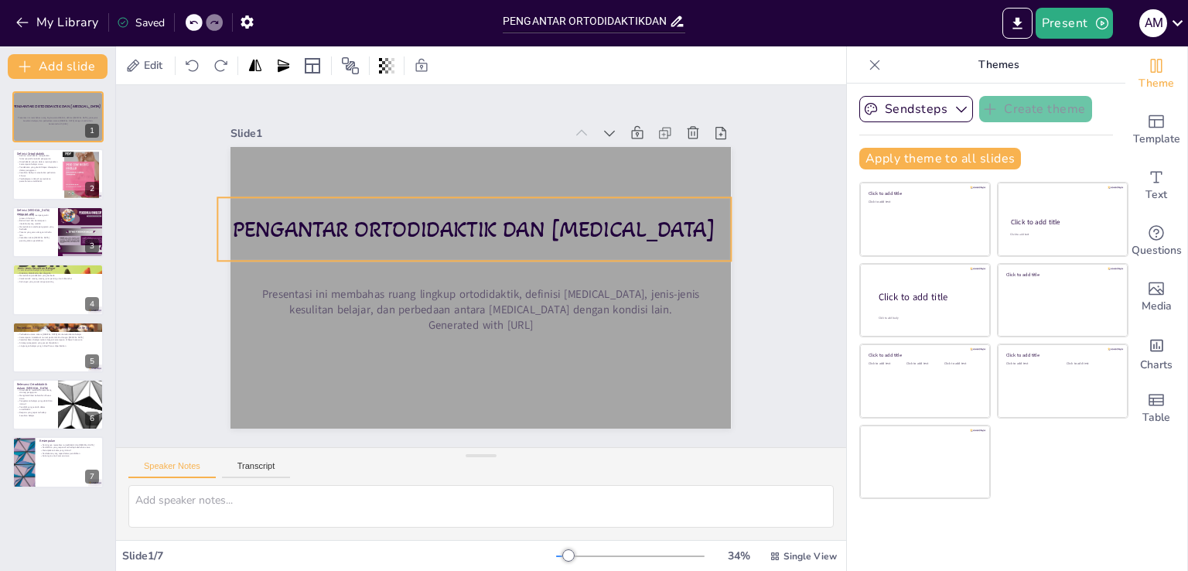
click at [562, 242] on p "PENGANTAR ORTODIDAKTIK DAN [MEDICAL_DATA]" at bounding box center [513, 248] width 189 height 498
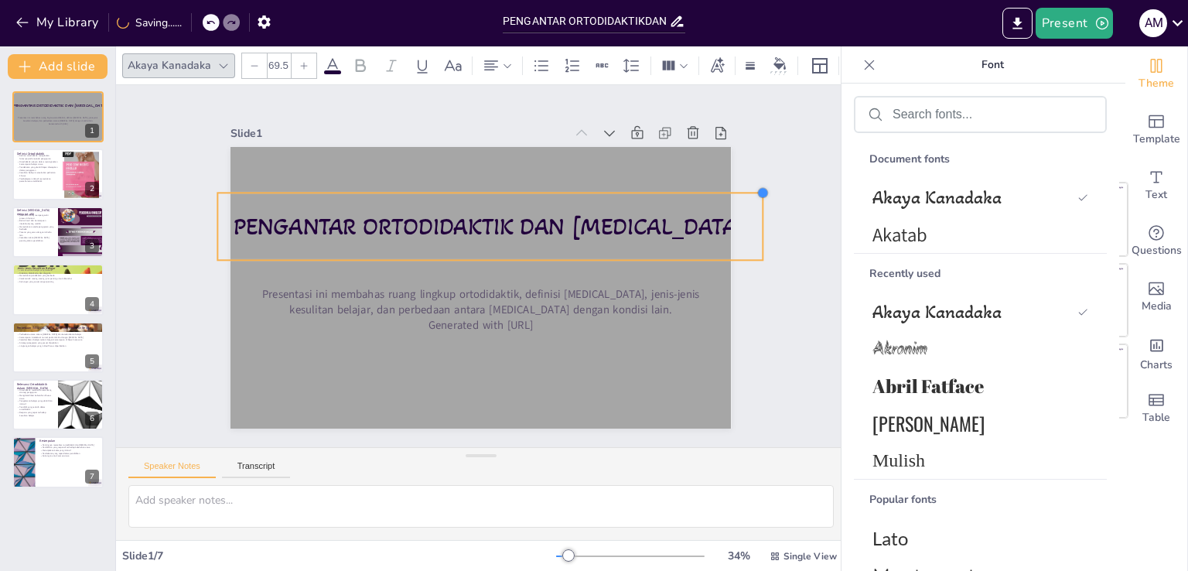
type input "70.3"
drag, startPoint x: 724, startPoint y: 194, endPoint x: 732, endPoint y: 189, distance: 9.0
click at [732, 189] on div "Slide 1 PENGANTAR ORTODIDAKTIK DAN [MEDICAL_DATA] Presentasi ini membahas ruang…" at bounding box center [480, 266] width 535 height 668
click at [726, 123] on div "Slide 1 PENGANTAR ORTODIDAKTIK DAN [MEDICAL_DATA] Presentasi ini membahas ruang…" at bounding box center [481, 266] width 490 height 659
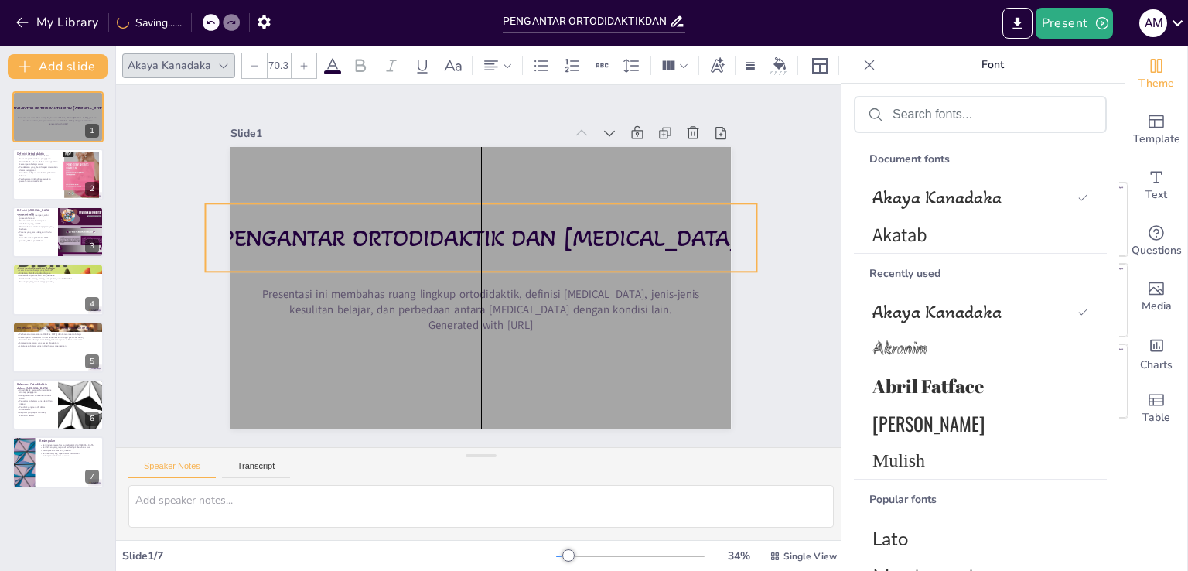
drag, startPoint x: 632, startPoint y: 211, endPoint x: 619, endPoint y: 223, distance: 17.5
click at [619, 223] on span "PENGANTAR ORTODIDAKTIK DAN [MEDICAL_DATA]" at bounding box center [500, 244] width 405 height 369
click at [62, 184] on div at bounding box center [58, 174] width 93 height 53
type textarea "Definisi ortodidaktik menekankan pentingnya memahami pendekatan pengajaran yang…"
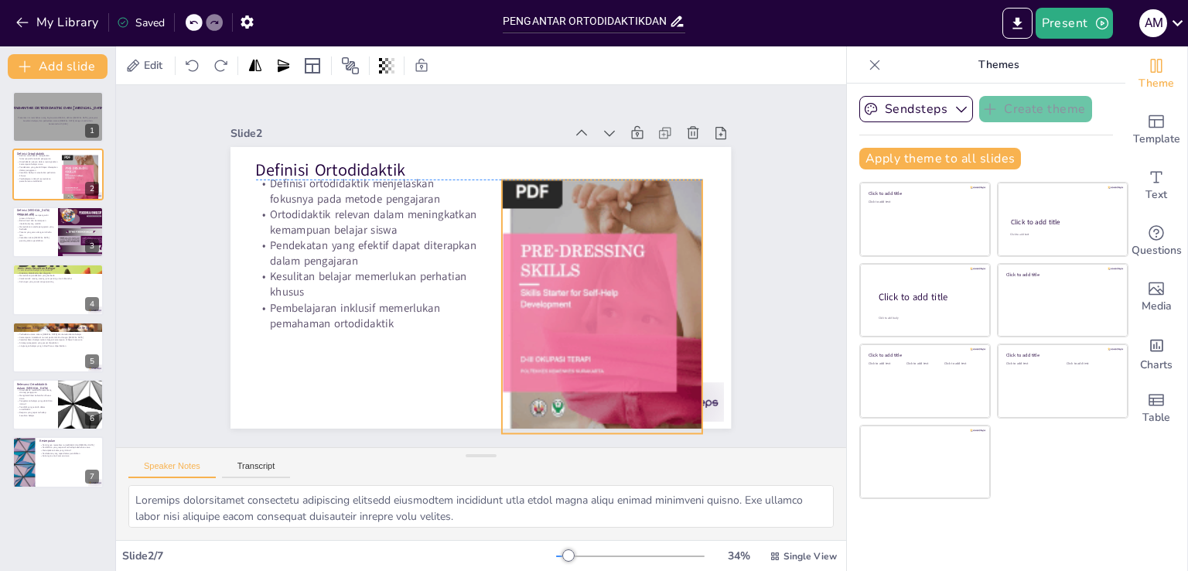
click at [602, 302] on div at bounding box center [506, 391] width 330 height 306
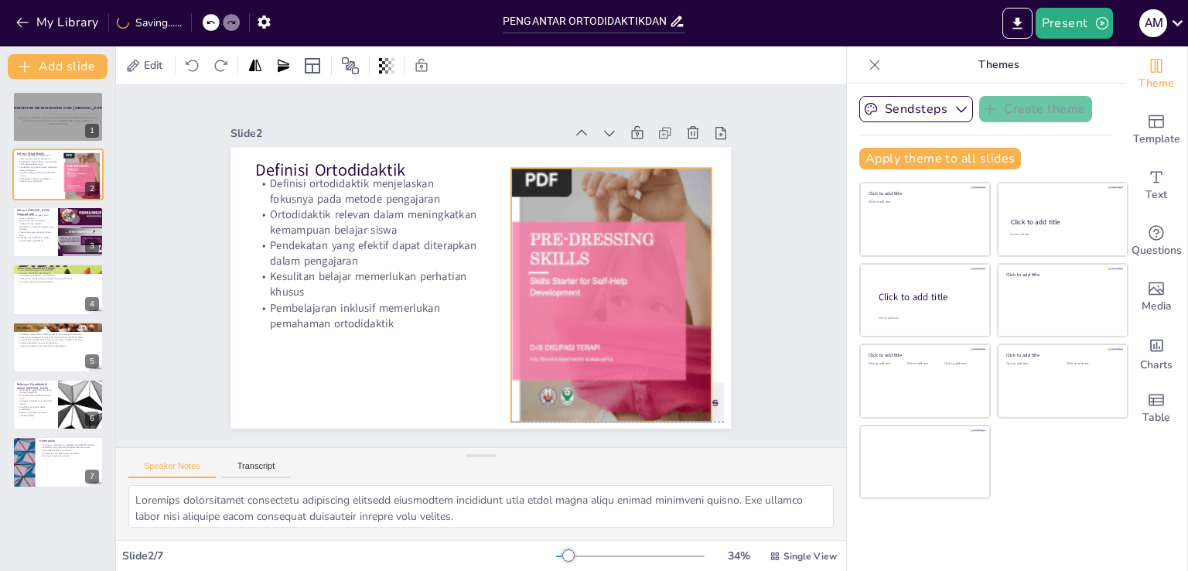
drag, startPoint x: 602, startPoint y: 300, endPoint x: 612, endPoint y: 282, distance: 20.1
click at [585, 296] on div at bounding box center [452, 396] width 266 height 200
click at [652, 194] on icon at bounding box center [664, 206] width 25 height 25
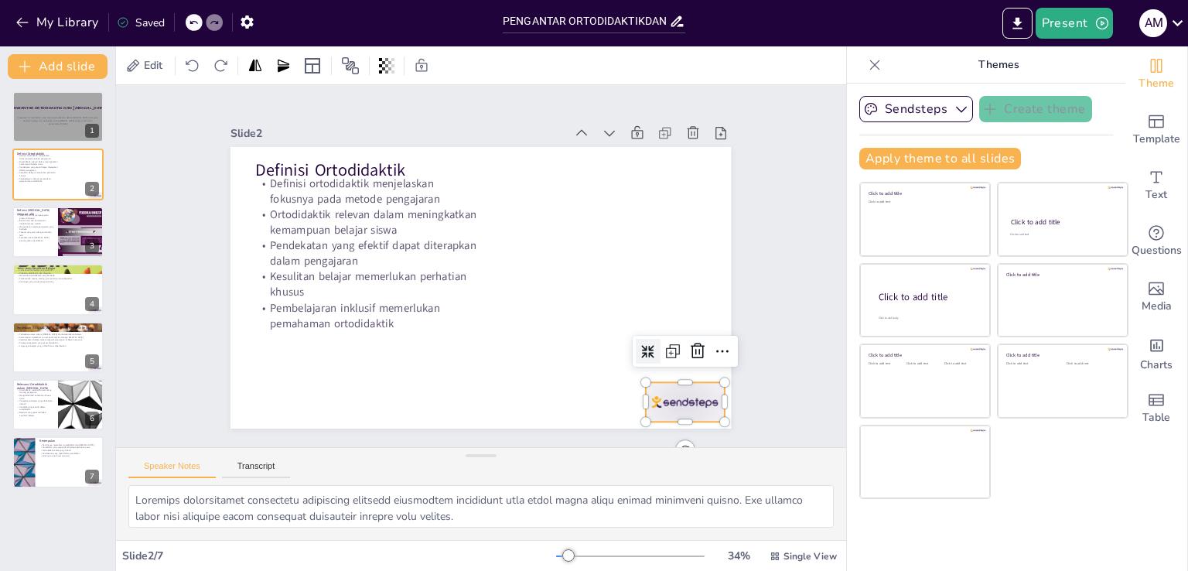
click at [394, 93] on div at bounding box center [349, 59] width 87 height 67
drag, startPoint x: 687, startPoint y: 347, endPoint x: 716, endPoint y: 343, distance: 29.8
click at [428, 483] on icon at bounding box center [419, 490] width 16 height 15
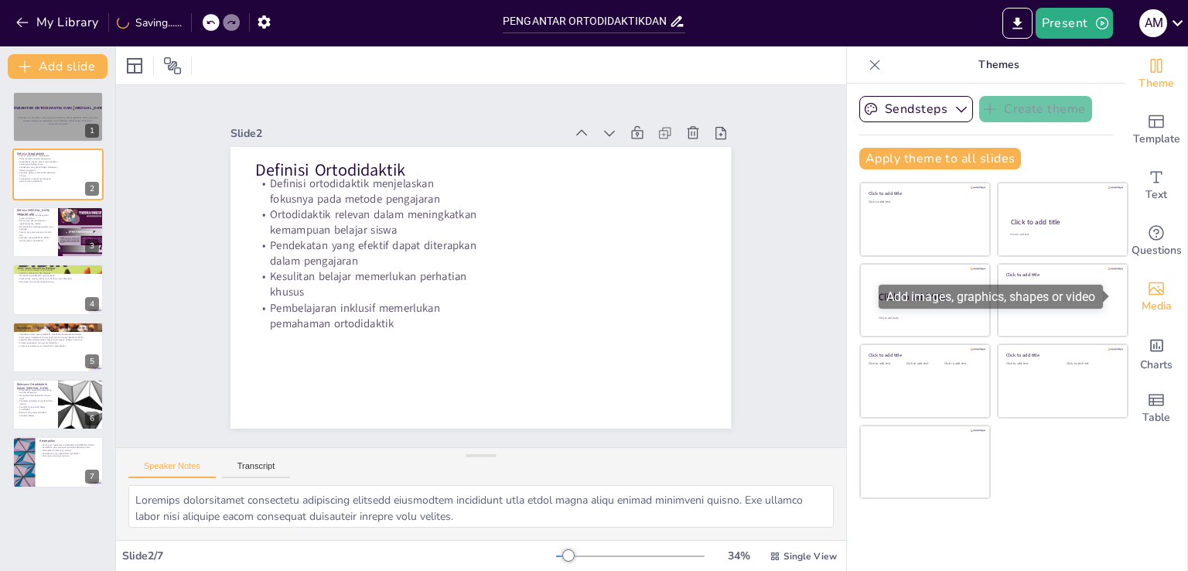
click at [1148, 295] on icon "Add images, graphics, shapes or video" at bounding box center [1156, 288] width 19 height 19
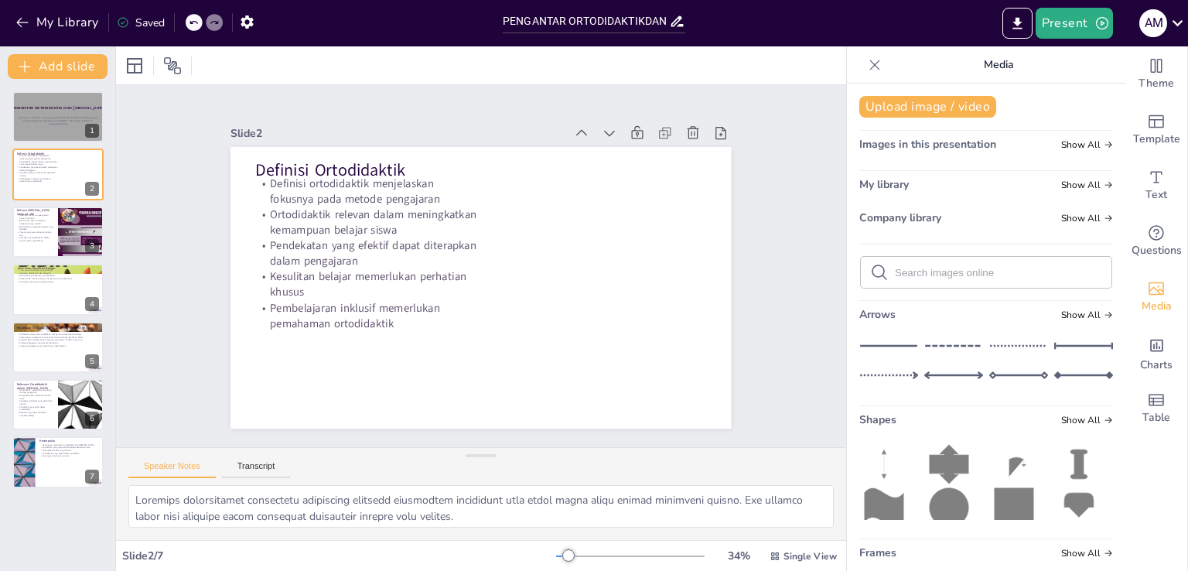
click at [983, 271] on input "text" at bounding box center [998, 273] width 207 height 12
type input "anak"
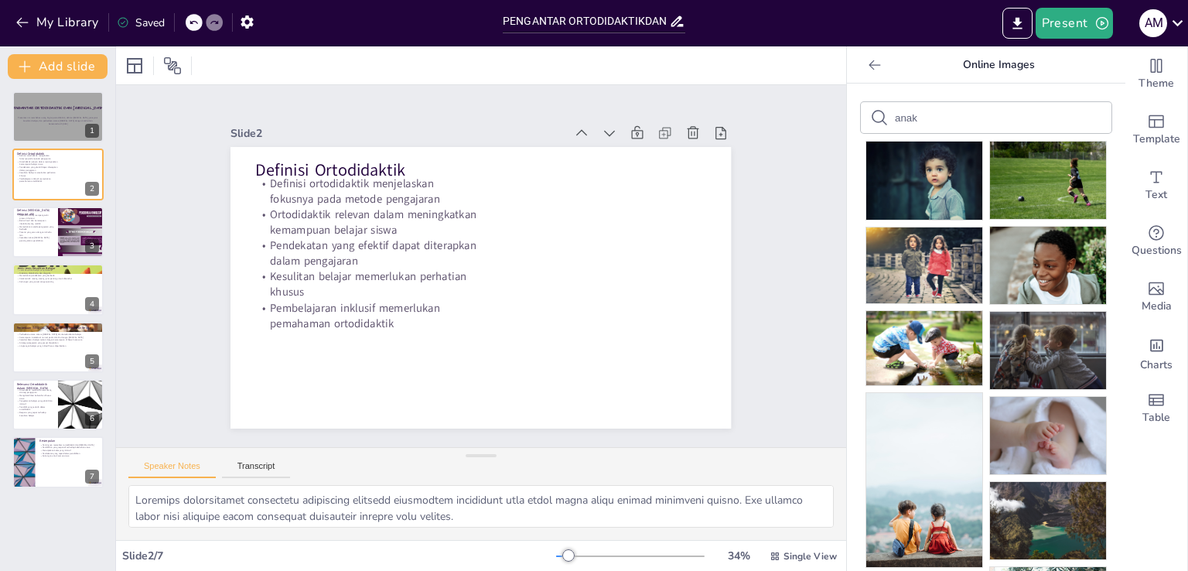
drag, startPoint x: 903, startPoint y: 112, endPoint x: 870, endPoint y: 112, distance: 33.3
click at [870, 112] on div "anak" at bounding box center [986, 117] width 251 height 31
type input "education"
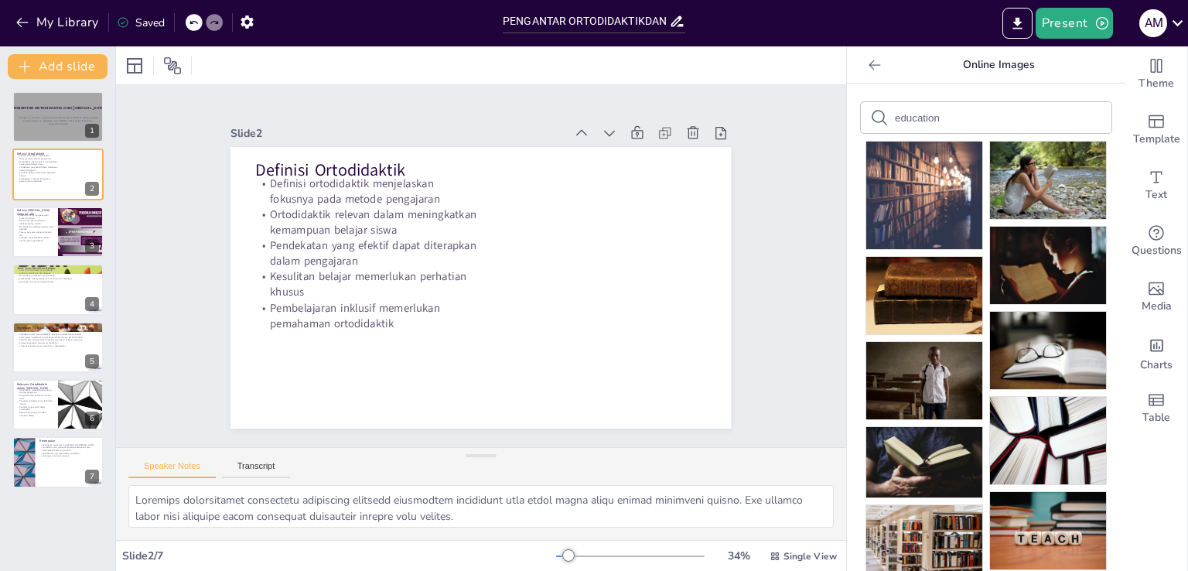
scroll to position [183, 0]
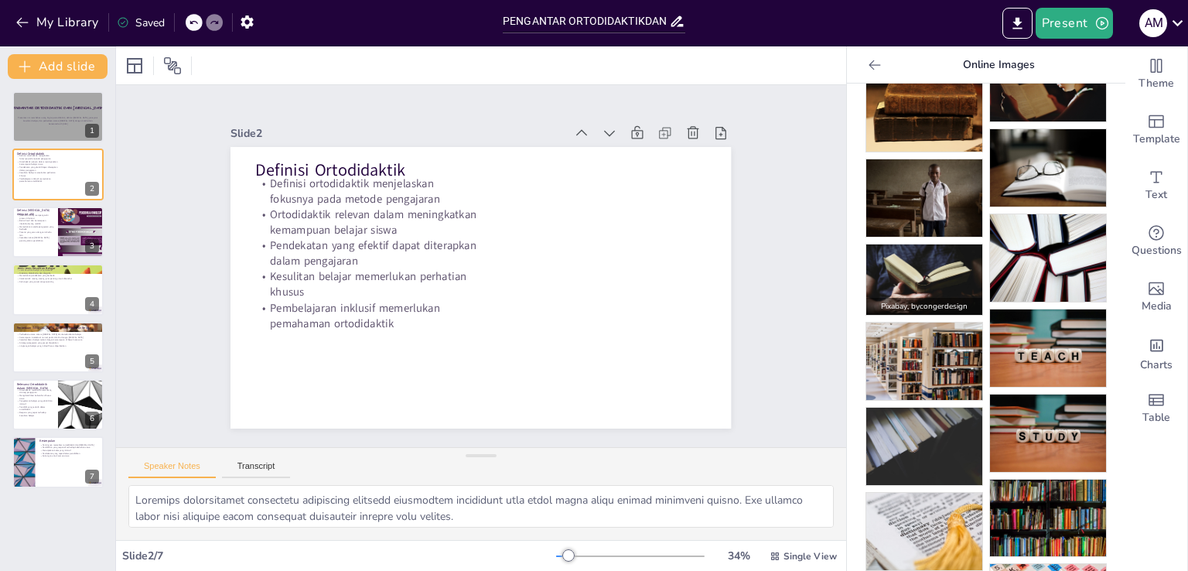
click at [884, 267] on img at bounding box center [924, 279] width 116 height 71
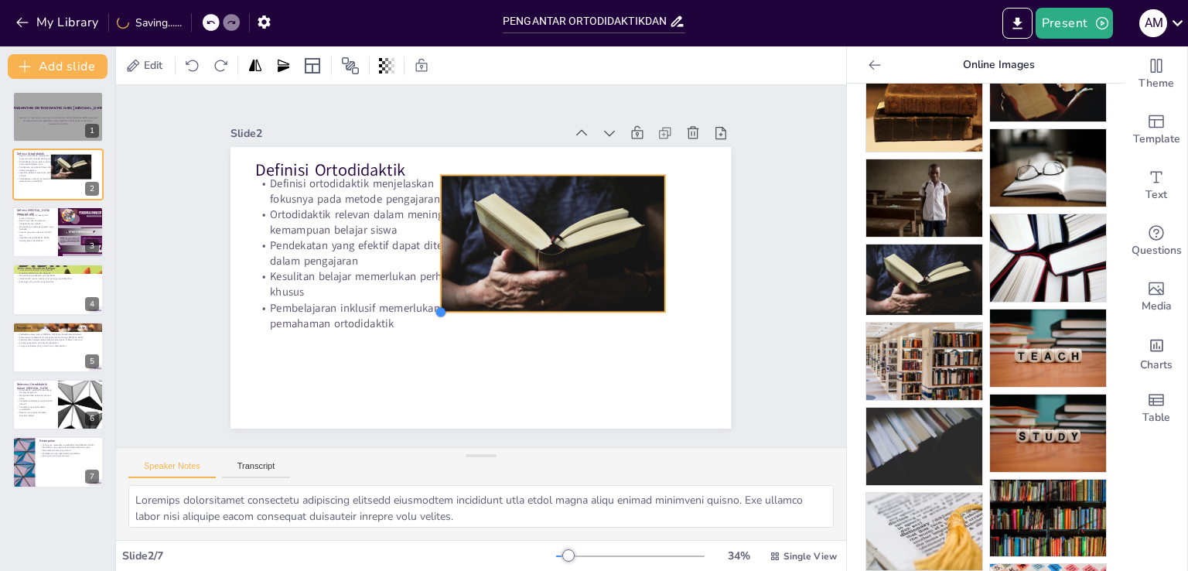
drag, startPoint x: 283, startPoint y: 393, endPoint x: 549, endPoint y: 305, distance: 280.3
click at [549, 305] on div "Definisi Ortodidaktik Definisi ortodidaktik menjelaskan fokusnya pada metode pe…" at bounding box center [460, 259] width 422 height 563
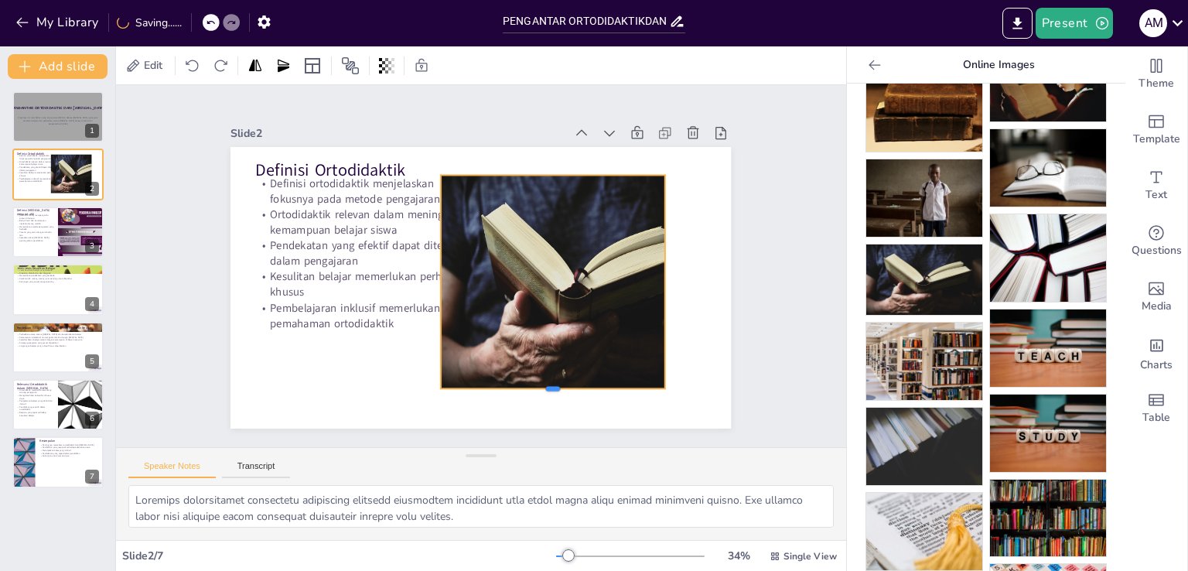
drag, startPoint x: 537, startPoint y: 307, endPoint x: 527, endPoint y: 351, distance: 45.0
click at [538, 382] on div at bounding box center [464, 413] width 189 height 142
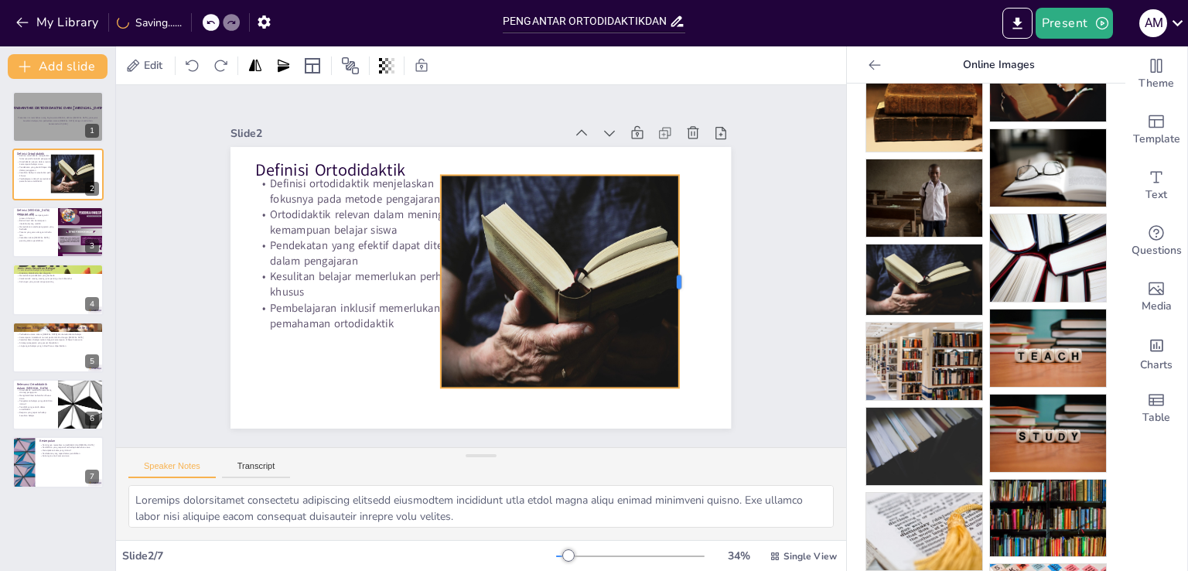
drag, startPoint x: 654, startPoint y: 276, endPoint x: 667, endPoint y: 277, distance: 13.9
click at [614, 441] on div at bounding box center [508, 469] width 211 height 56
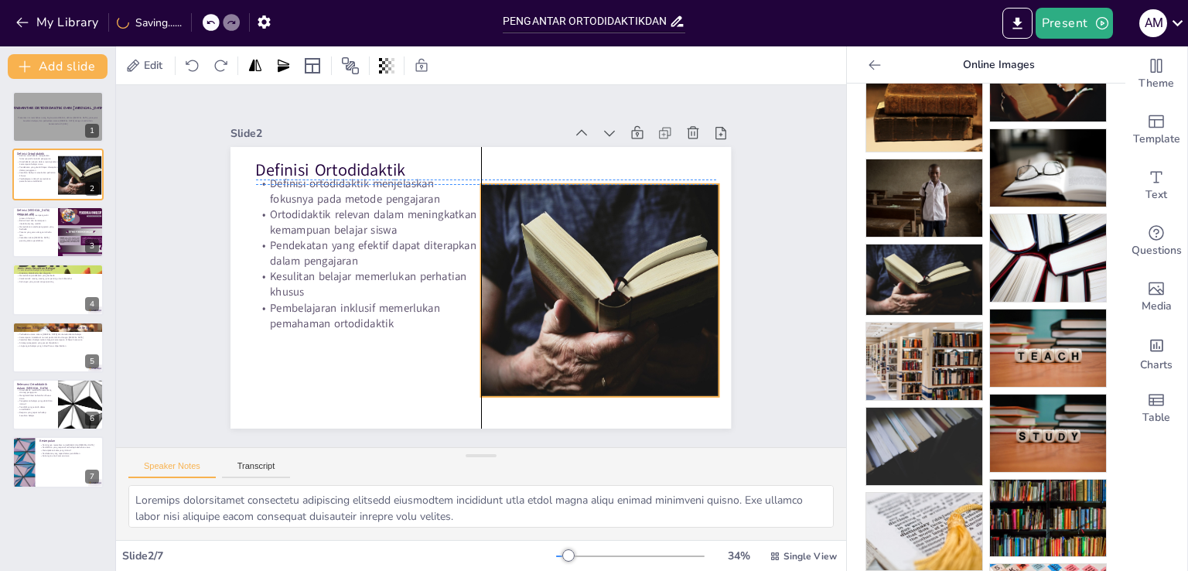
drag, startPoint x: 598, startPoint y: 279, endPoint x: 635, endPoint y: 285, distance: 37.6
click at [618, 285] on div at bounding box center [485, 403] width 264 height 309
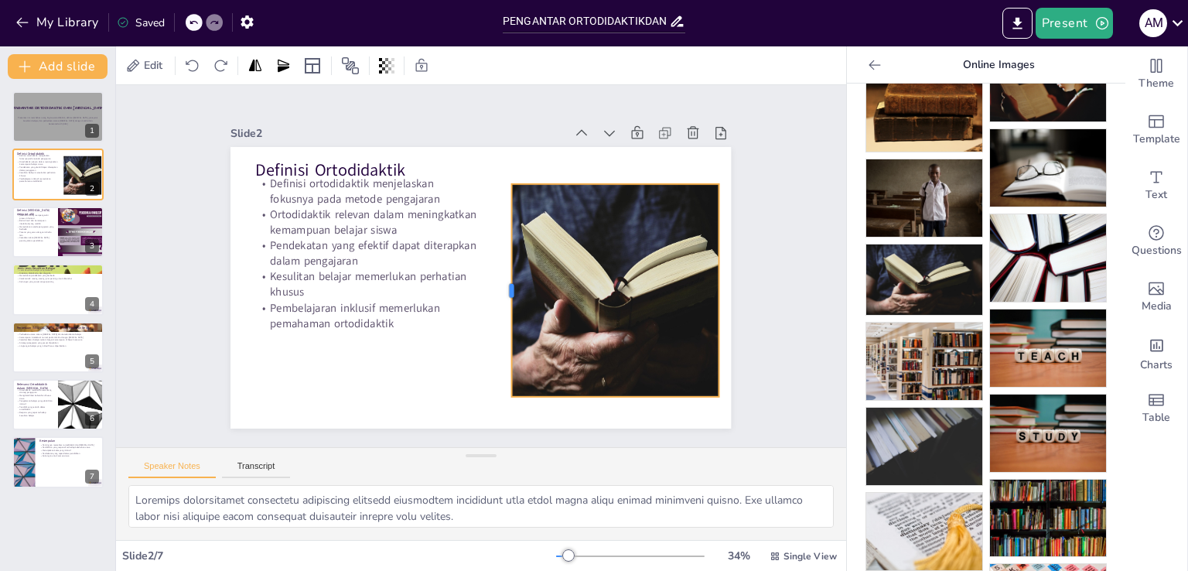
drag, startPoint x: 469, startPoint y: 281, endPoint x: 517, endPoint y: 358, distance: 91.4
click at [499, 283] on div at bounding box center [486, 299] width 135 height 179
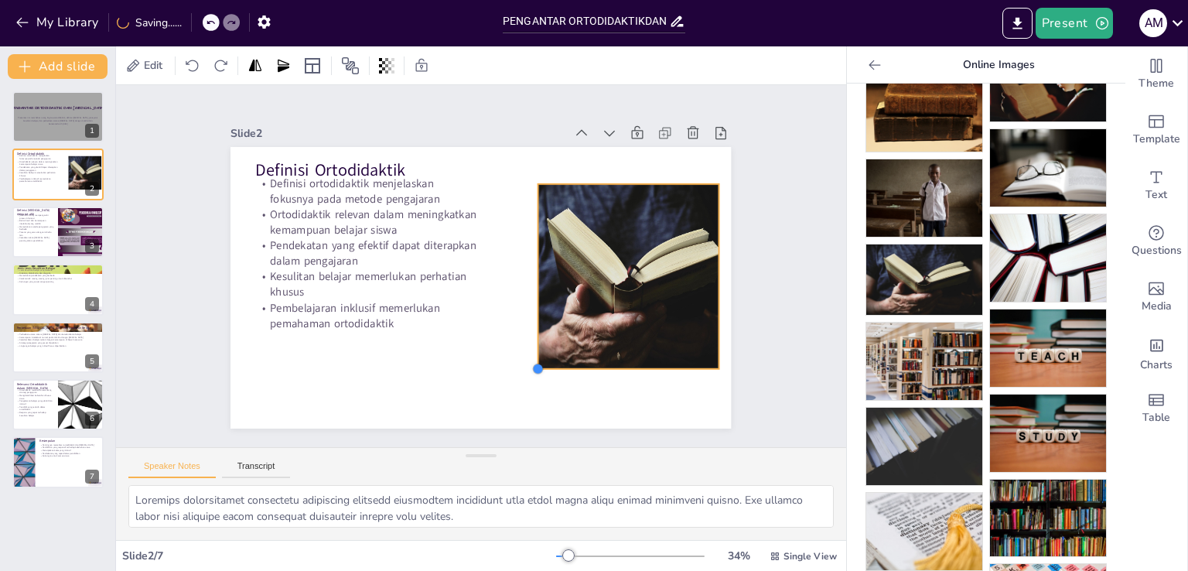
drag, startPoint x: 501, startPoint y: 393, endPoint x: 510, endPoint y: 290, distance: 103.3
click at [528, 351] on div "Definisi Ortodidaktik Definisi ortodidaktik menjelaskan fokusnya pada metode pe…" at bounding box center [462, 255] width 494 height 574
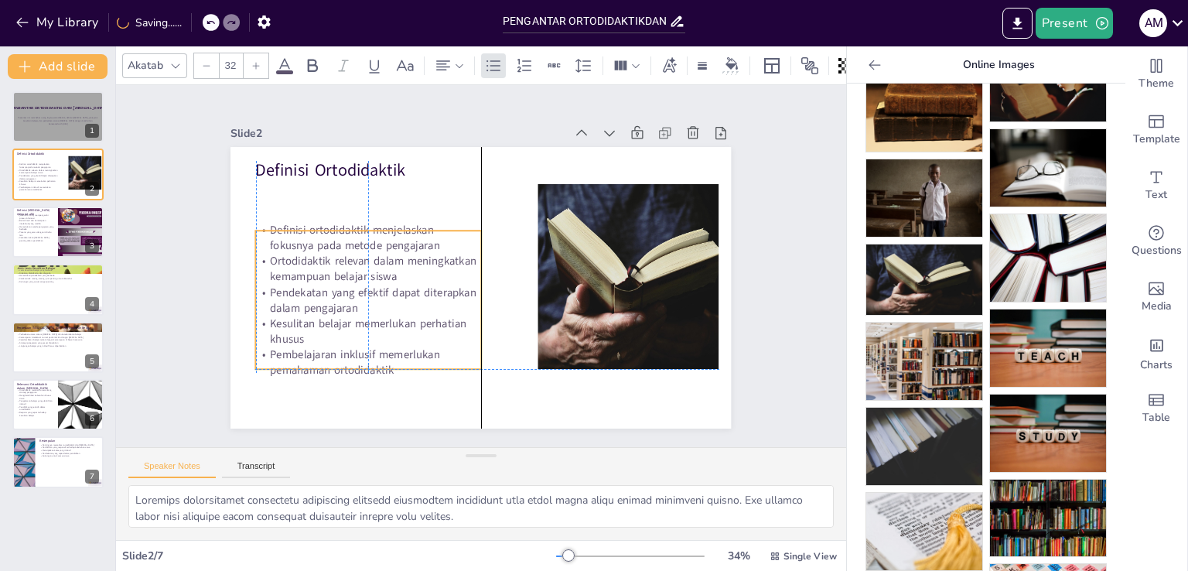
drag, startPoint x: 352, startPoint y: 248, endPoint x: 351, endPoint y: 286, distance: 37.9
click at [351, 286] on p "Pendekatan yang efektif dapat diterapkan dalam pengajaran" at bounding box center [366, 238] width 210 height 139
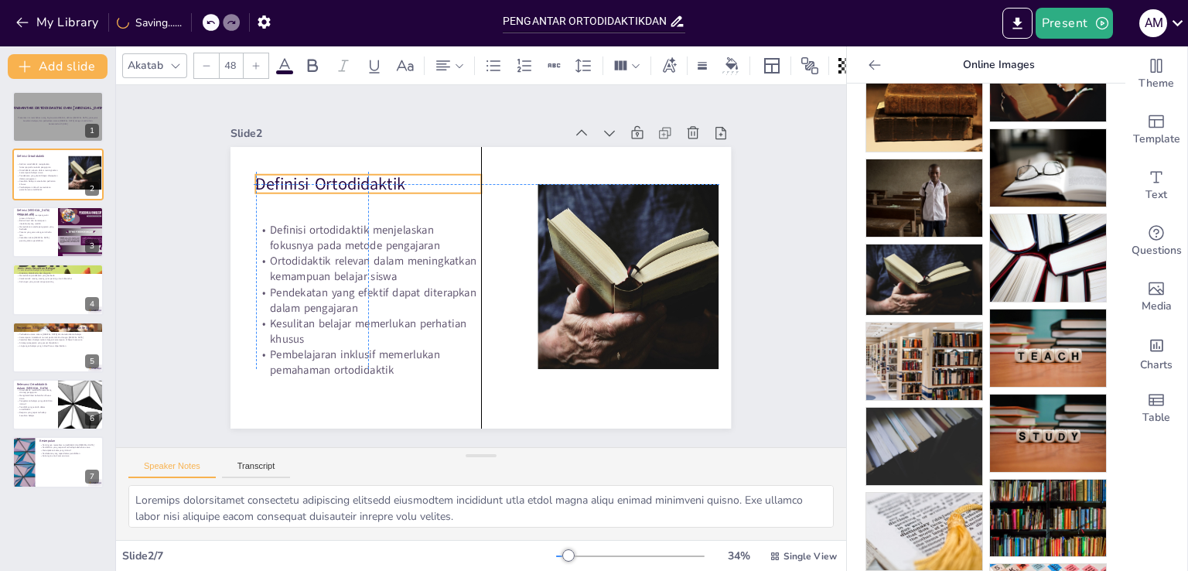
drag, startPoint x: 324, startPoint y: 162, endPoint x: 322, endPoint y: 172, distance: 11.1
click at [383, 172] on p "Definisi Ortodidaktik" at bounding box center [467, 127] width 168 height 183
drag, startPoint x: 470, startPoint y: 178, endPoint x: 399, endPoint y: 183, distance: 71.3
click at [494, 179] on div at bounding box center [507, 167] width 26 height 24
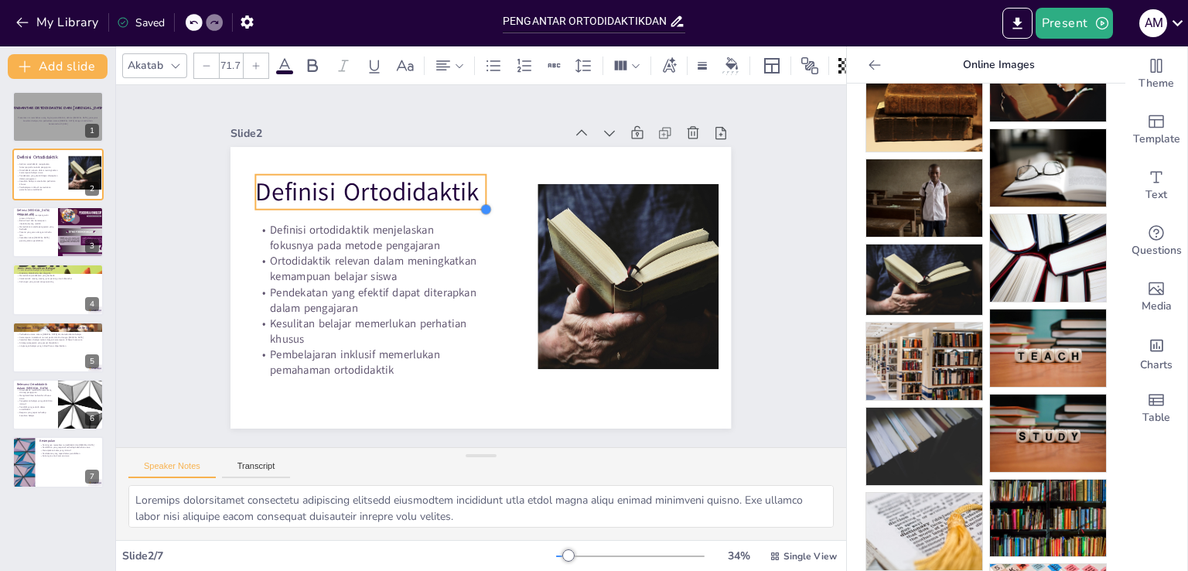
drag, startPoint x: 397, startPoint y: 189, endPoint x: 429, endPoint y: 180, distance: 33.8
click at [389, 200] on div "Definisi Ortodidaktik Definisi ortodidaktik menjelaskan fokusnya pada metode pe…" at bounding box center [468, 283] width 570 height 522
click at [664, 63] on icon at bounding box center [668, 65] width 17 height 17
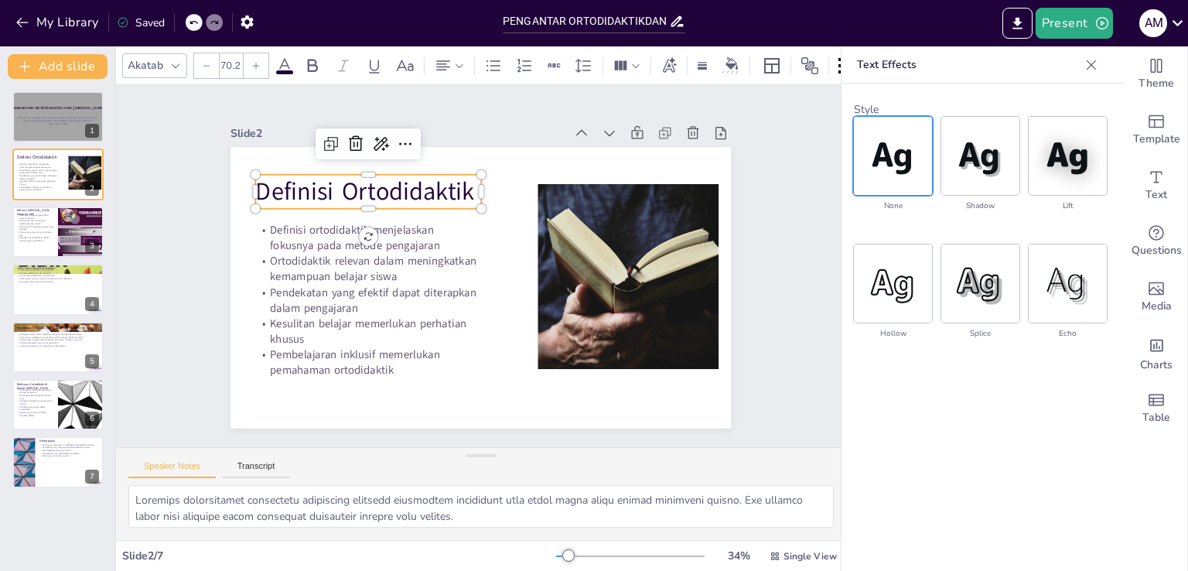
drag, startPoint x: 169, startPoint y: 61, endPoint x: 184, endPoint y: 64, distance: 15.0
click at [169, 61] on icon at bounding box center [175, 66] width 12 height 12
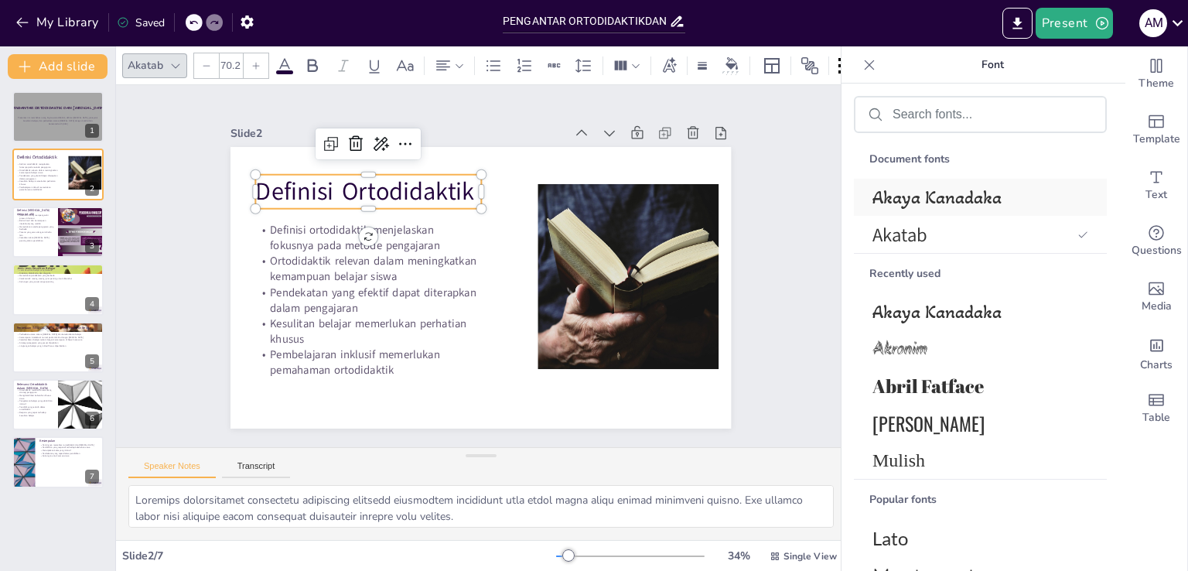
click at [906, 209] on div "Akaya Kanadaka" at bounding box center [980, 197] width 253 height 37
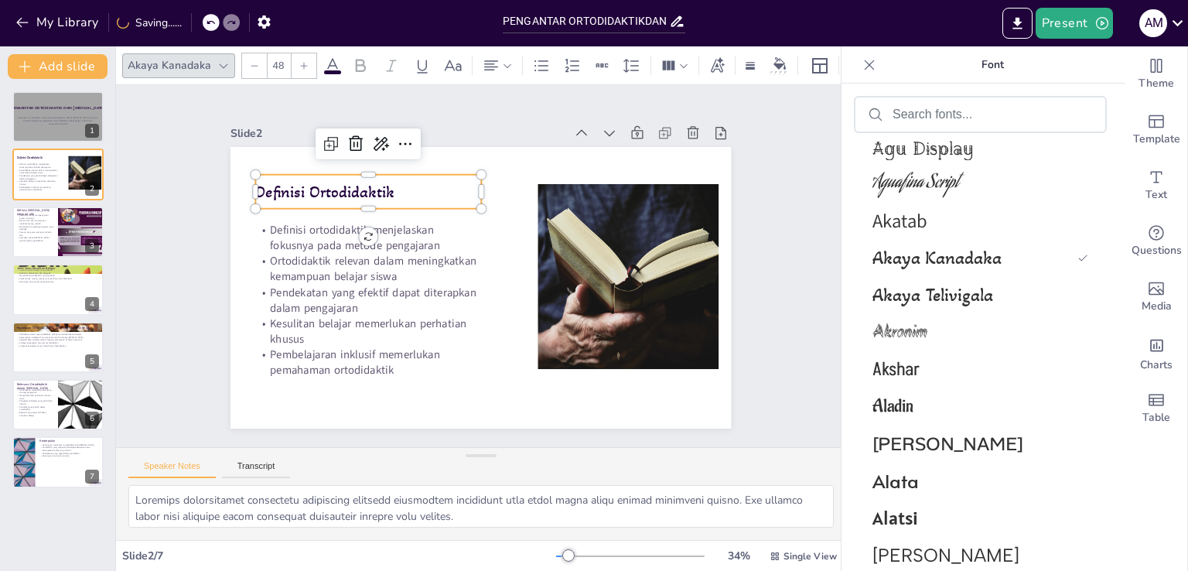
scroll to position [1392, 0]
click at [919, 298] on span "Akaya Telivigala" at bounding box center [977, 293] width 210 height 22
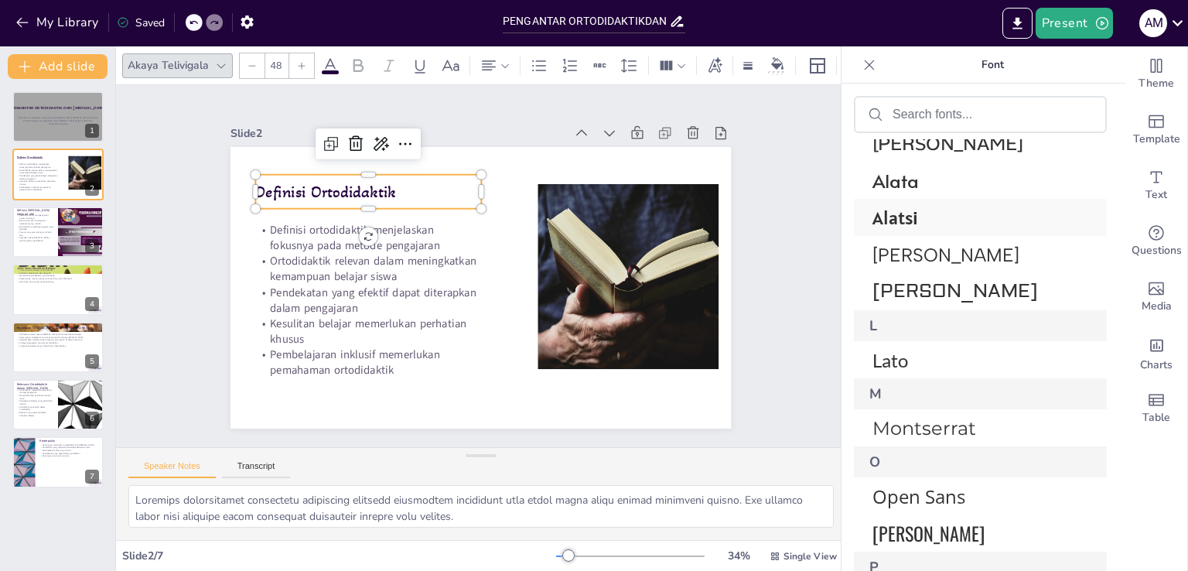
scroll to position [1816, 0]
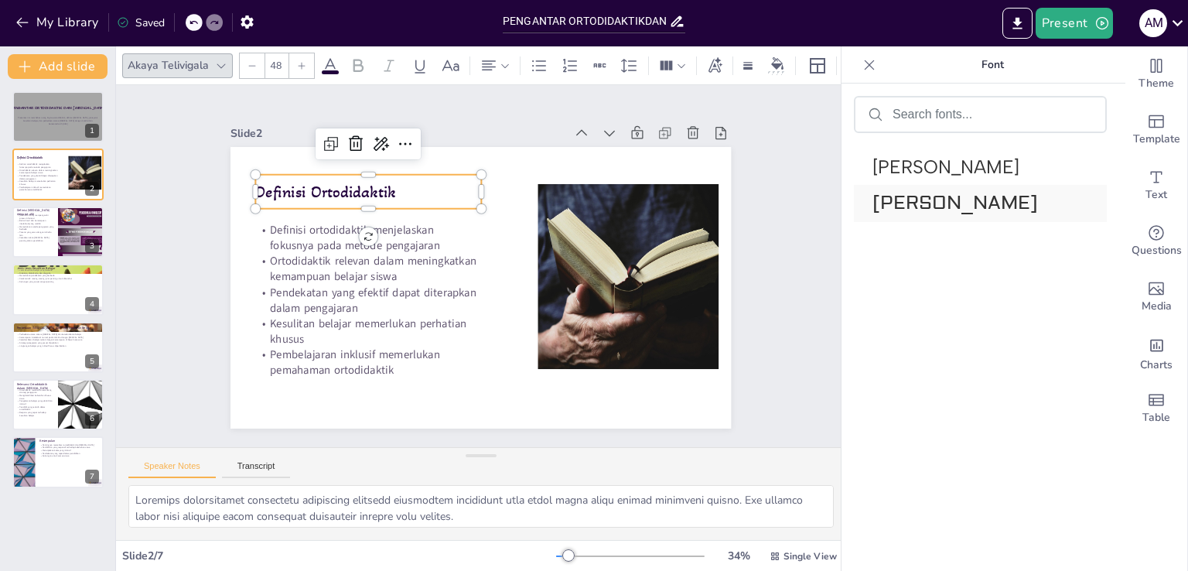
click at [890, 213] on span "[PERSON_NAME]" at bounding box center [977, 203] width 210 height 23
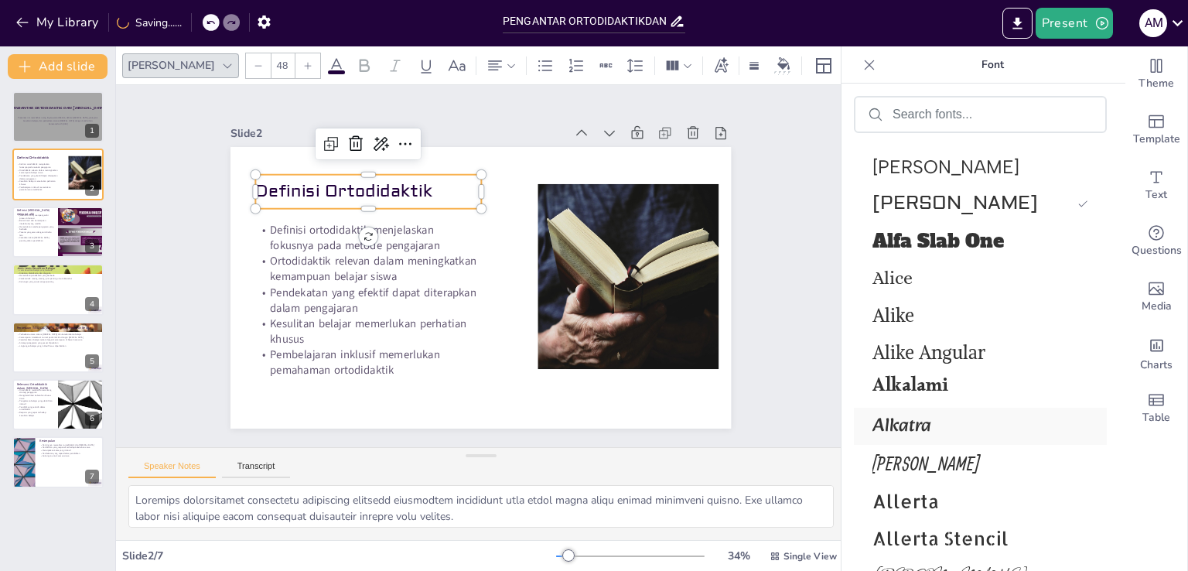
drag, startPoint x: 946, startPoint y: 429, endPoint x: 939, endPoint y: 444, distance: 16.3
click at [945, 430] on span "Alkatra" at bounding box center [977, 426] width 210 height 31
click at [927, 471] on span "[PERSON_NAME]" at bounding box center [977, 463] width 210 height 22
click at [922, 503] on span "Allerta" at bounding box center [977, 501] width 210 height 24
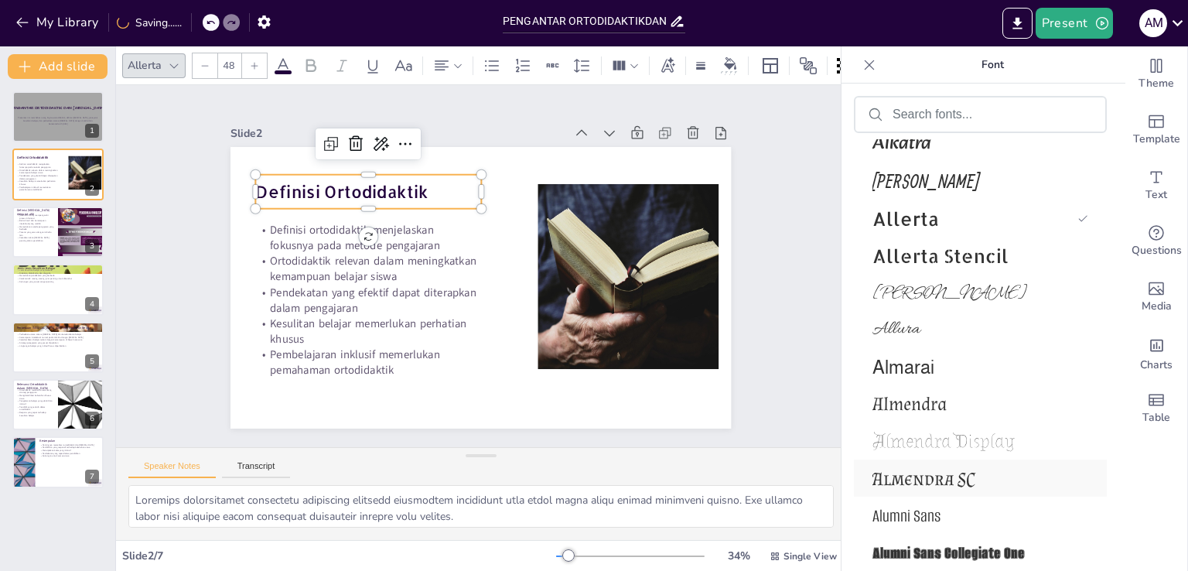
scroll to position [2125, 0]
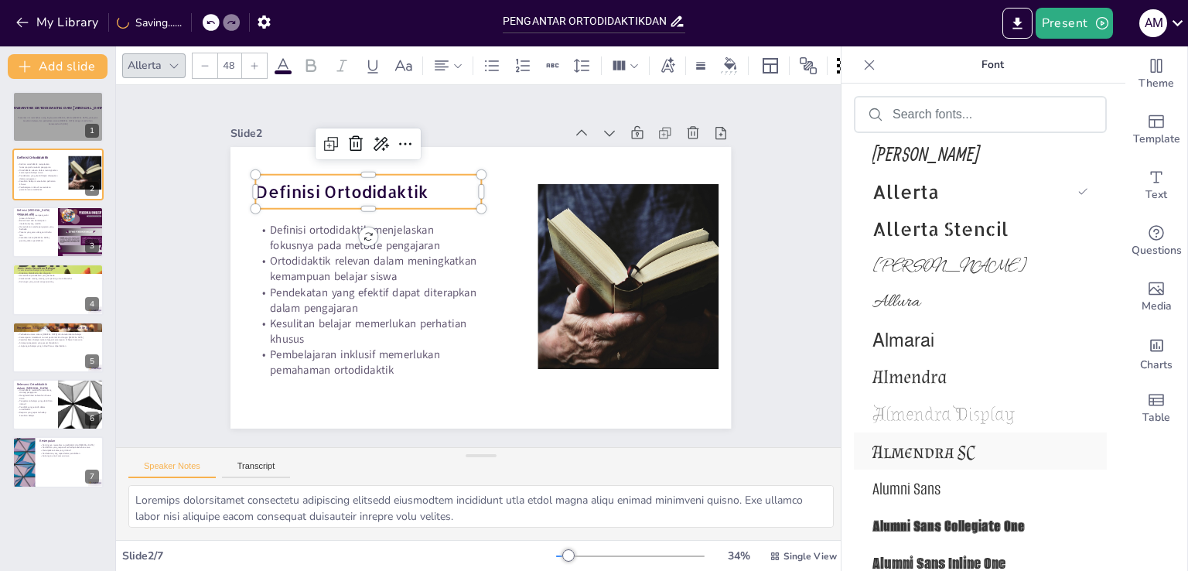
click at [939, 466] on div "Almendra SC" at bounding box center [980, 450] width 253 height 37
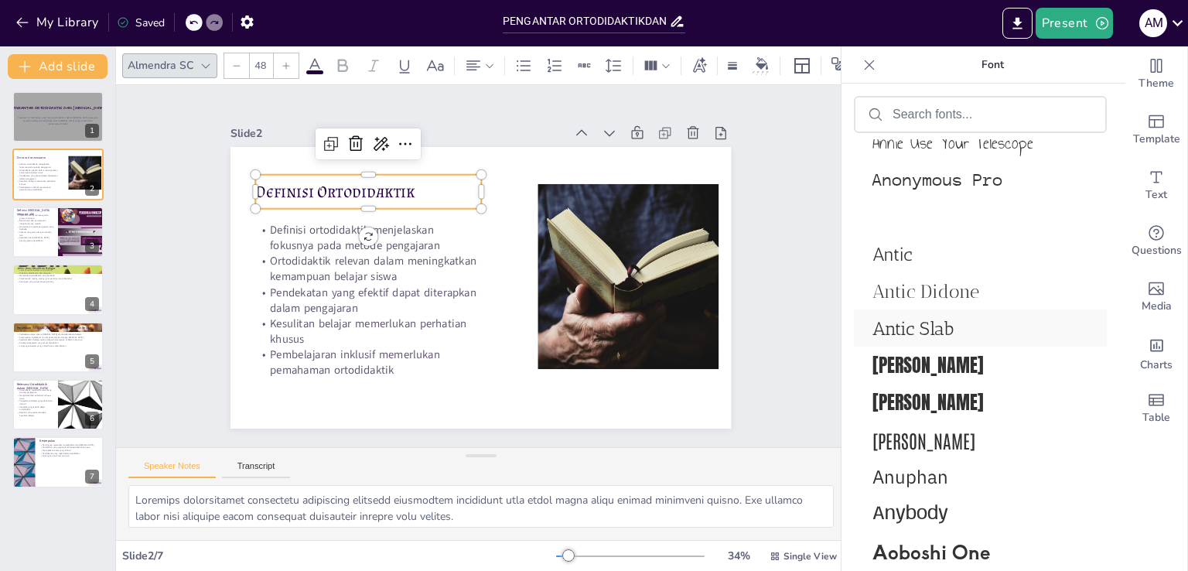
scroll to position [3430, 0]
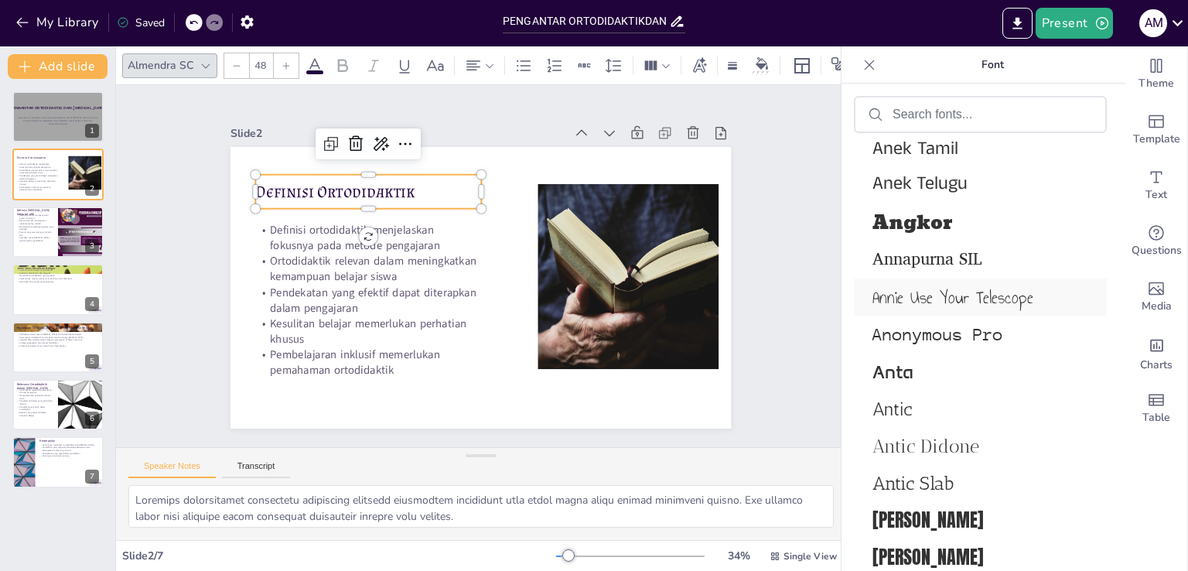
click at [933, 292] on span "Annie Use Your Telescope" at bounding box center [977, 297] width 210 height 27
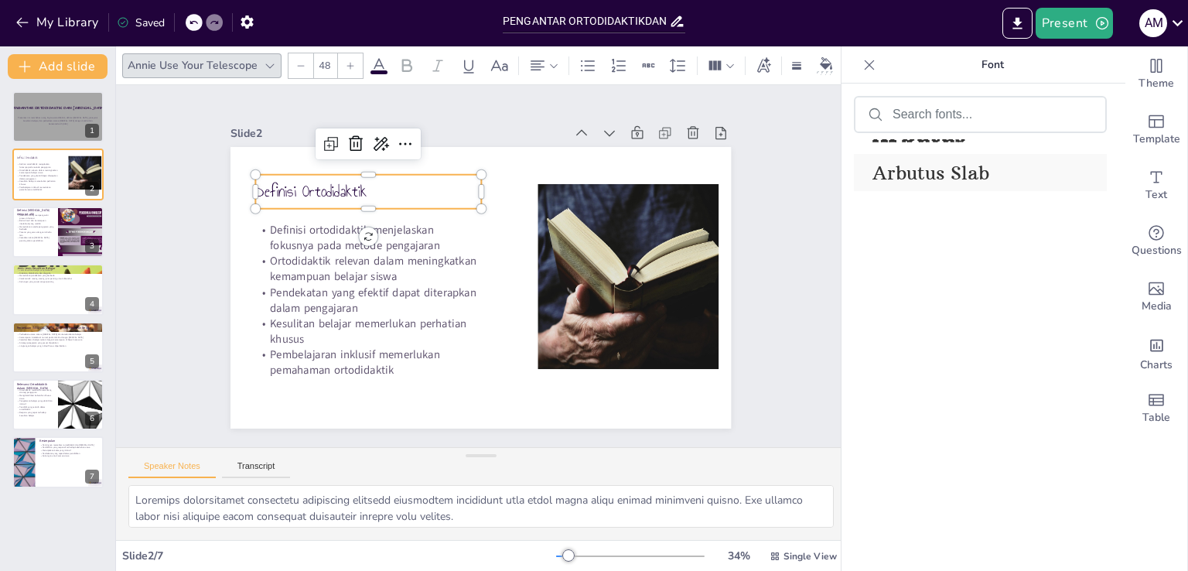
scroll to position [4080, 0]
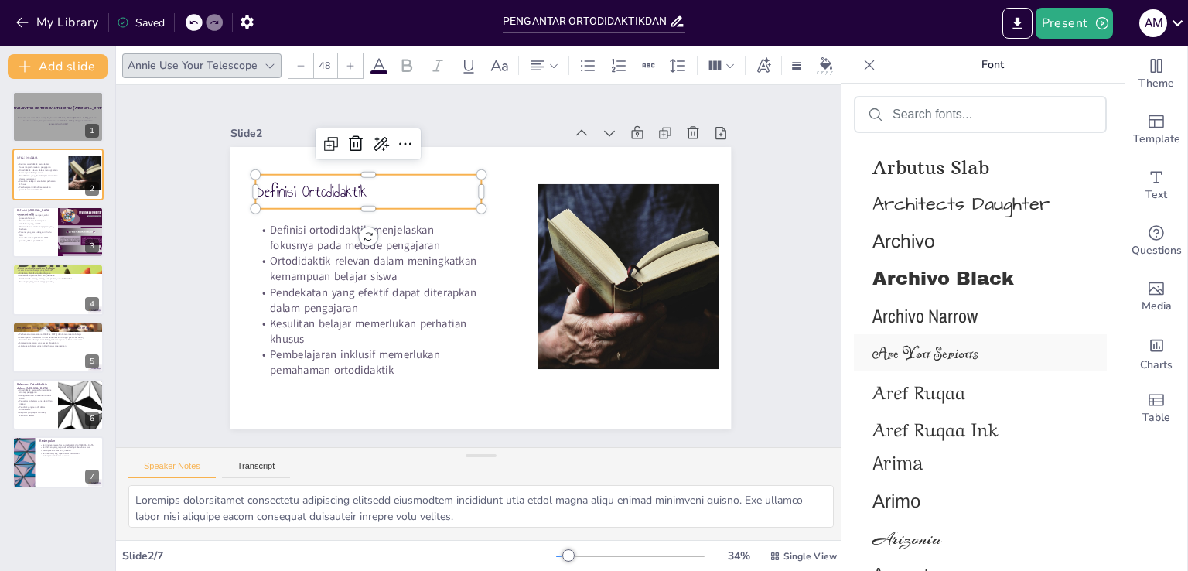
click at [955, 363] on div "Are You Serious" at bounding box center [980, 352] width 253 height 37
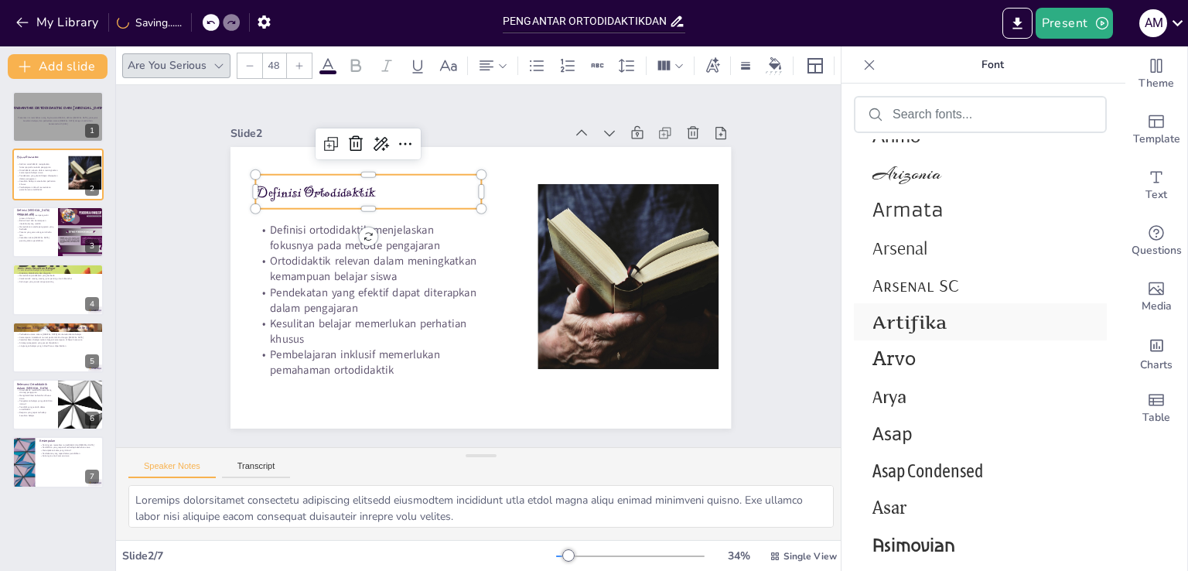
scroll to position [4621, 0]
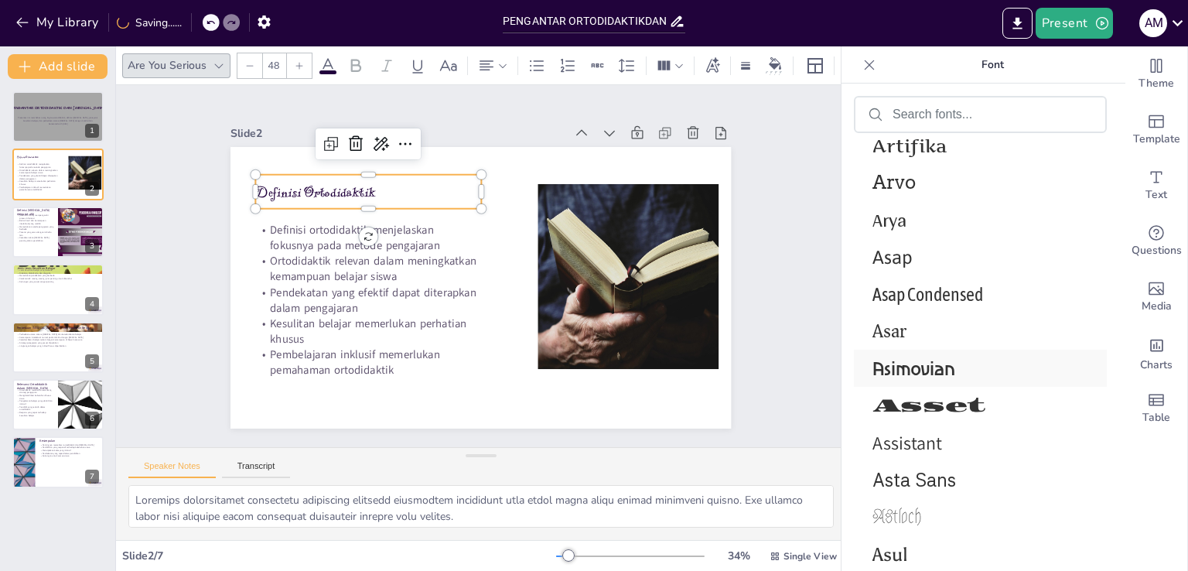
click at [907, 367] on span "Asimovian" at bounding box center [977, 369] width 210 height 24
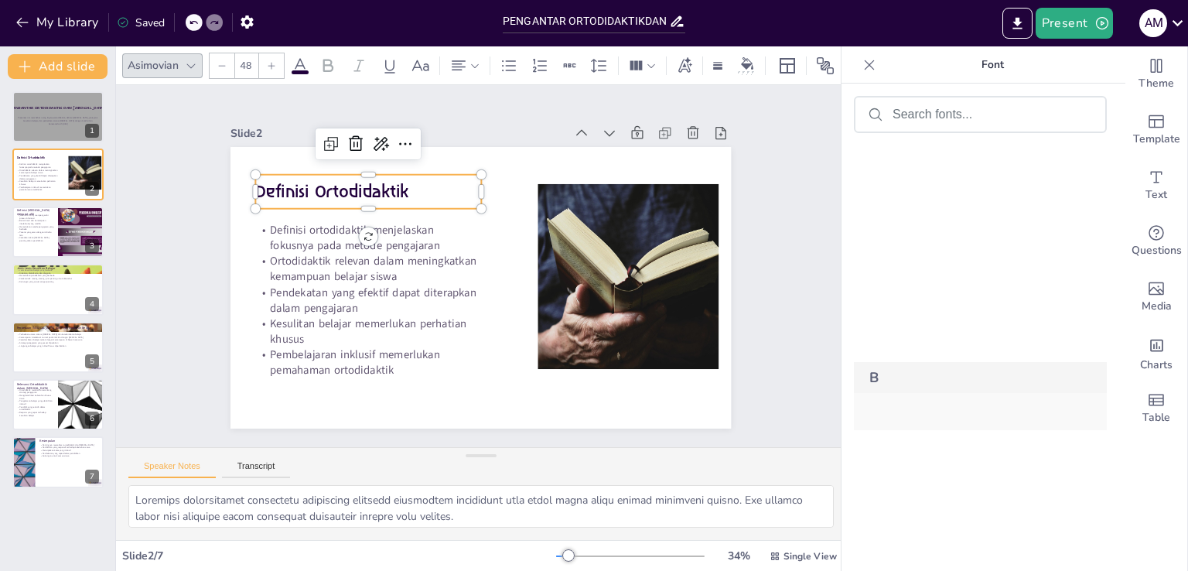
scroll to position [5657, 0]
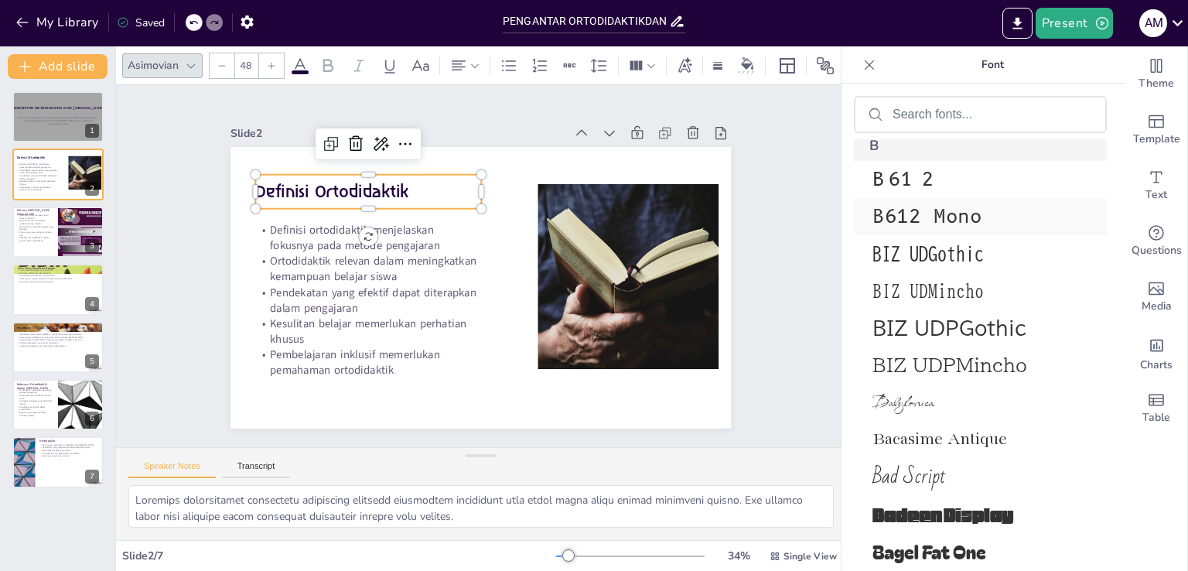
click at [914, 224] on span "B612 Mono" at bounding box center [977, 217] width 210 height 26
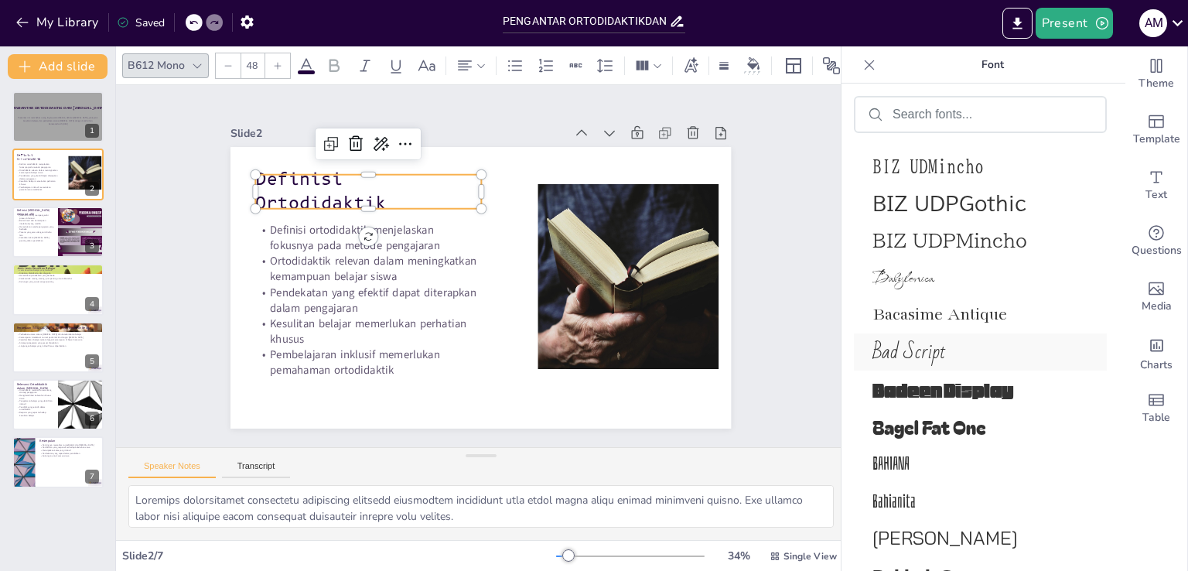
scroll to position [5812, 0]
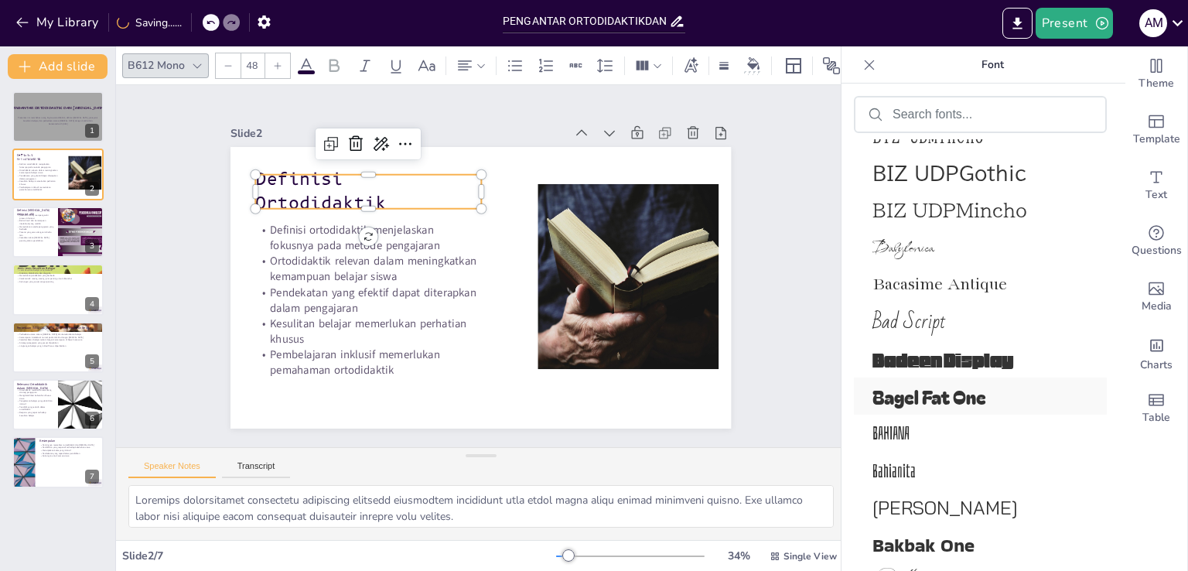
click at [944, 393] on span "Bagel Fat One" at bounding box center [977, 396] width 210 height 27
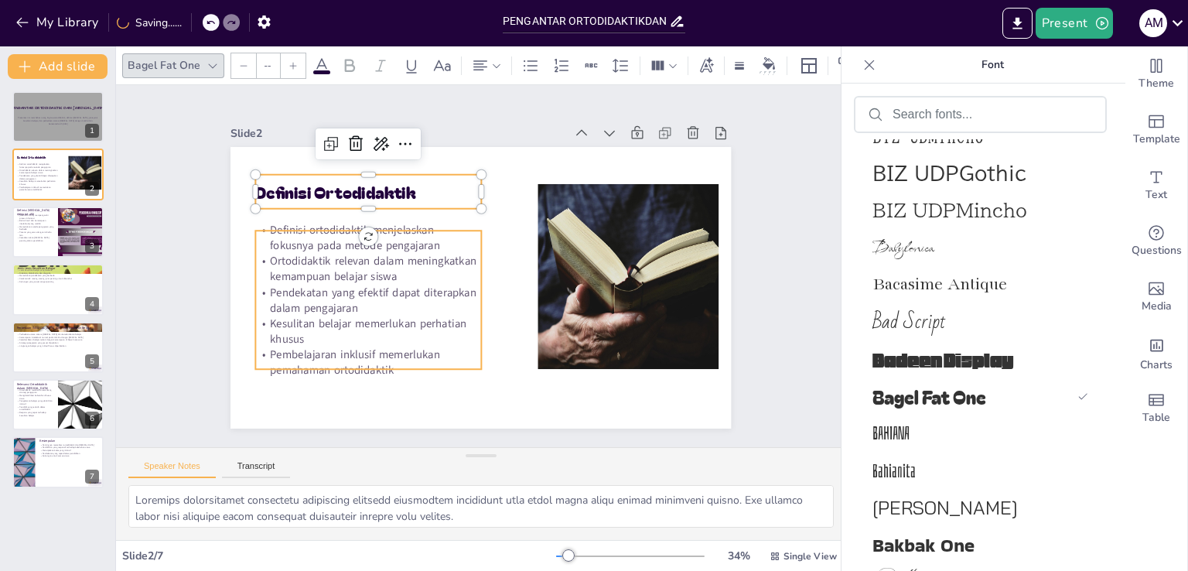
type input "32"
click at [449, 292] on p "Pendekatan yang efektif dapat diterapkan dalam pengajaran" at bounding box center [381, 205] width 174 height 188
